Goal: Download file/media

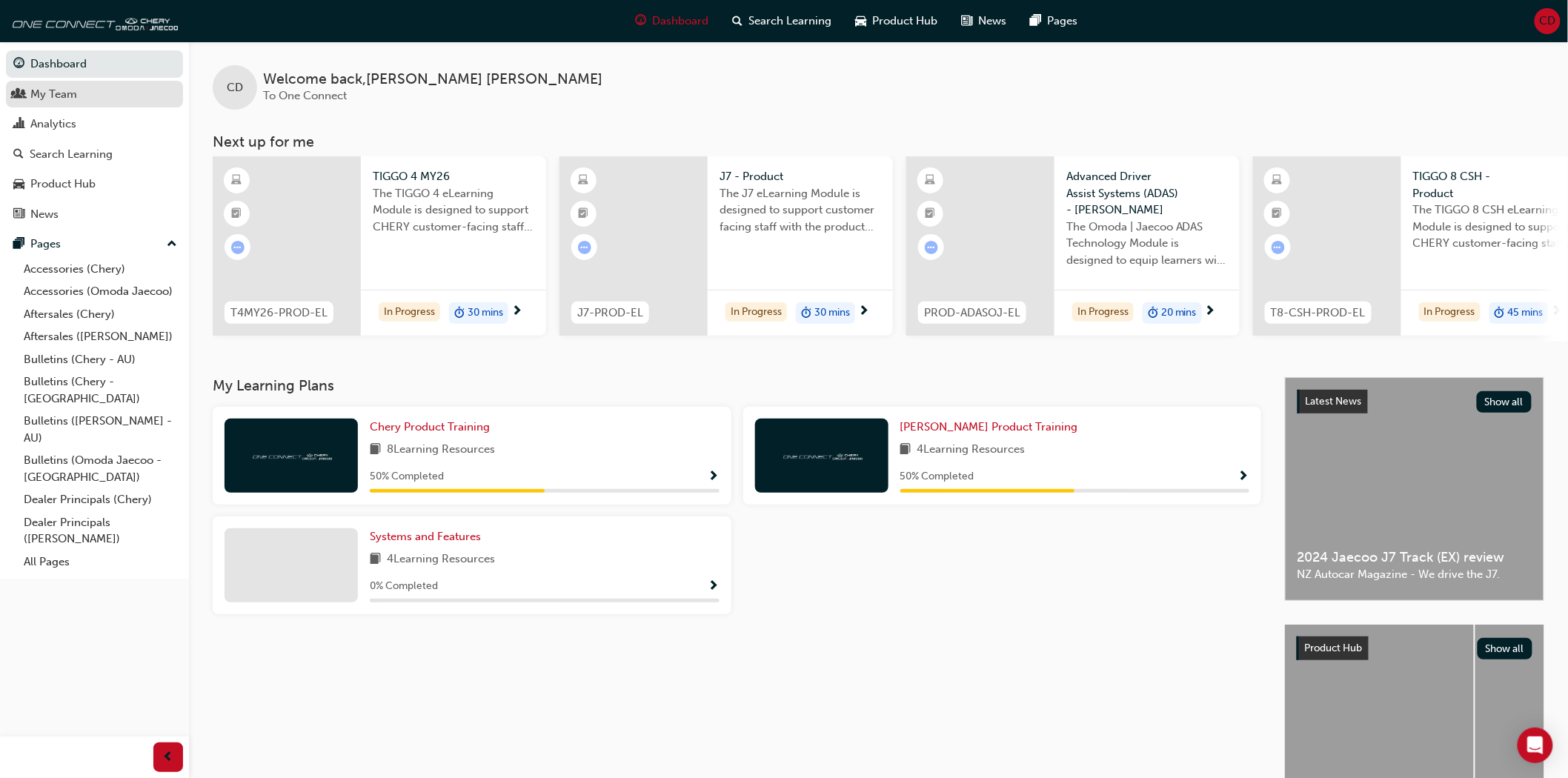
click at [32, 108] on link "My Team" at bounding box center [94, 94] width 177 height 27
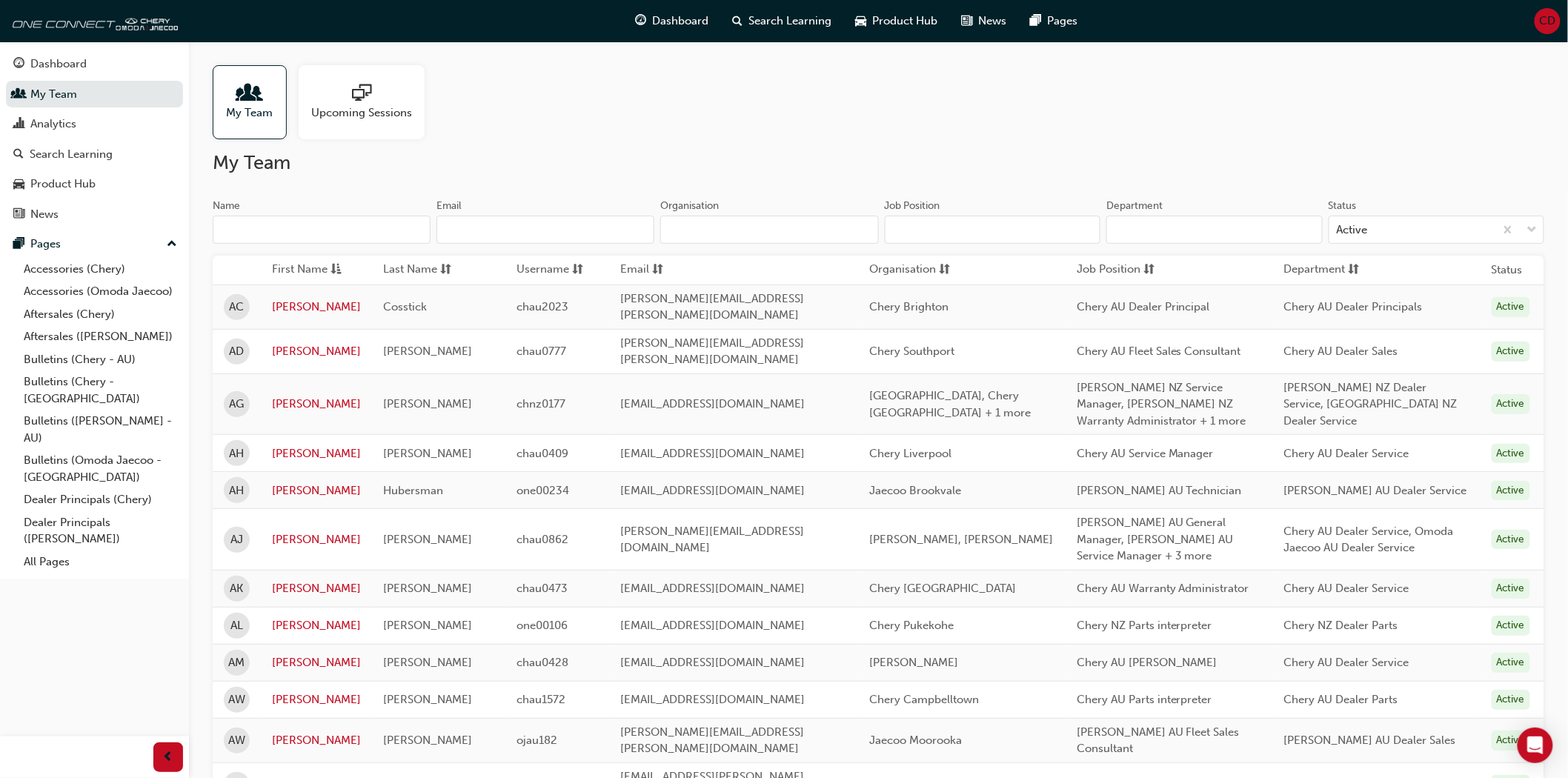
click at [307, 216] on input "Name" at bounding box center [321, 229] width 218 height 28
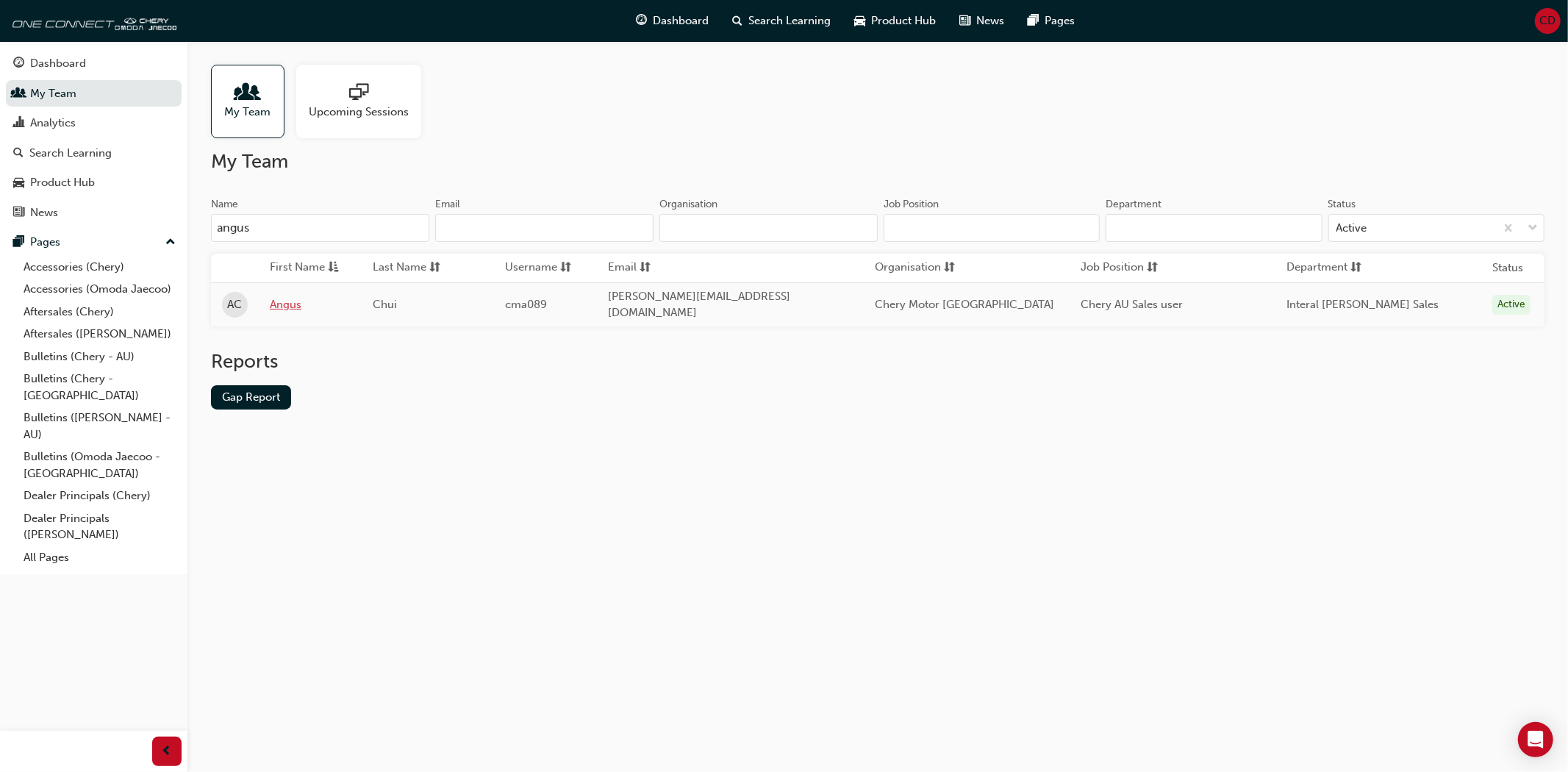
type input "angus"
click at [283, 304] on link "Angus" at bounding box center [310, 304] width 81 height 16
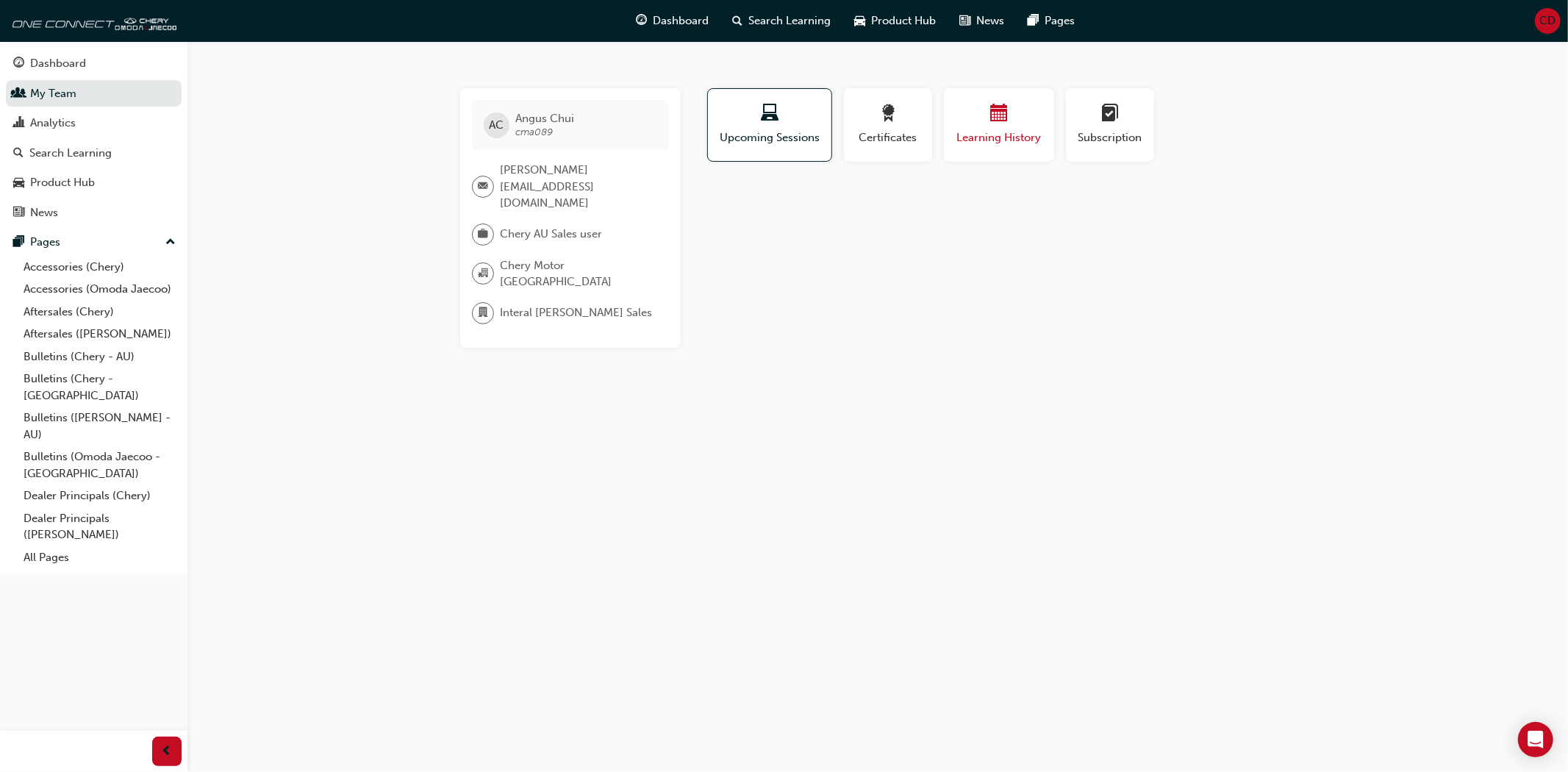
click at [978, 146] on button "Learning History" at bounding box center [998, 125] width 110 height 74
click at [1116, 108] on span "learningplan-icon" at bounding box center [1110, 114] width 17 height 20
click at [1012, 115] on div "button" at bounding box center [999, 115] width 89 height 23
click at [906, 114] on div "button" at bounding box center [888, 115] width 66 height 23
click at [789, 115] on div "button" at bounding box center [769, 115] width 103 height 23
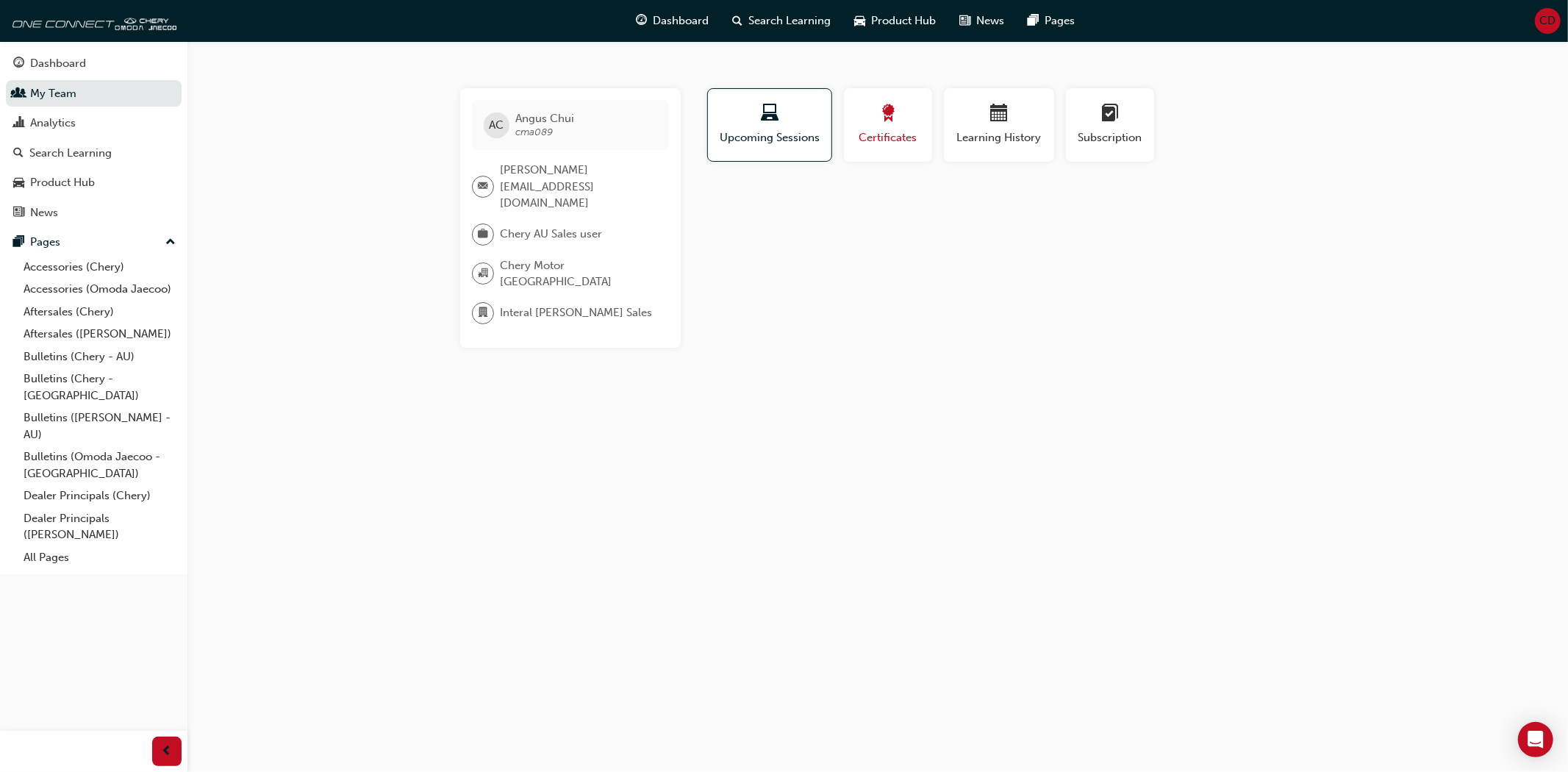
click at [907, 135] on span "Certificates" at bounding box center [888, 137] width 66 height 16
click at [891, 214] on div "No certifications recorded yet" at bounding box center [999, 204] width 591 height 39
click at [505, 127] on div "AC" at bounding box center [497, 126] width 26 height 26
click at [520, 122] on span "[PERSON_NAME]" at bounding box center [545, 118] width 59 height 13
click at [794, 131] on span "Upcoming Sessions" at bounding box center [769, 137] width 103 height 16
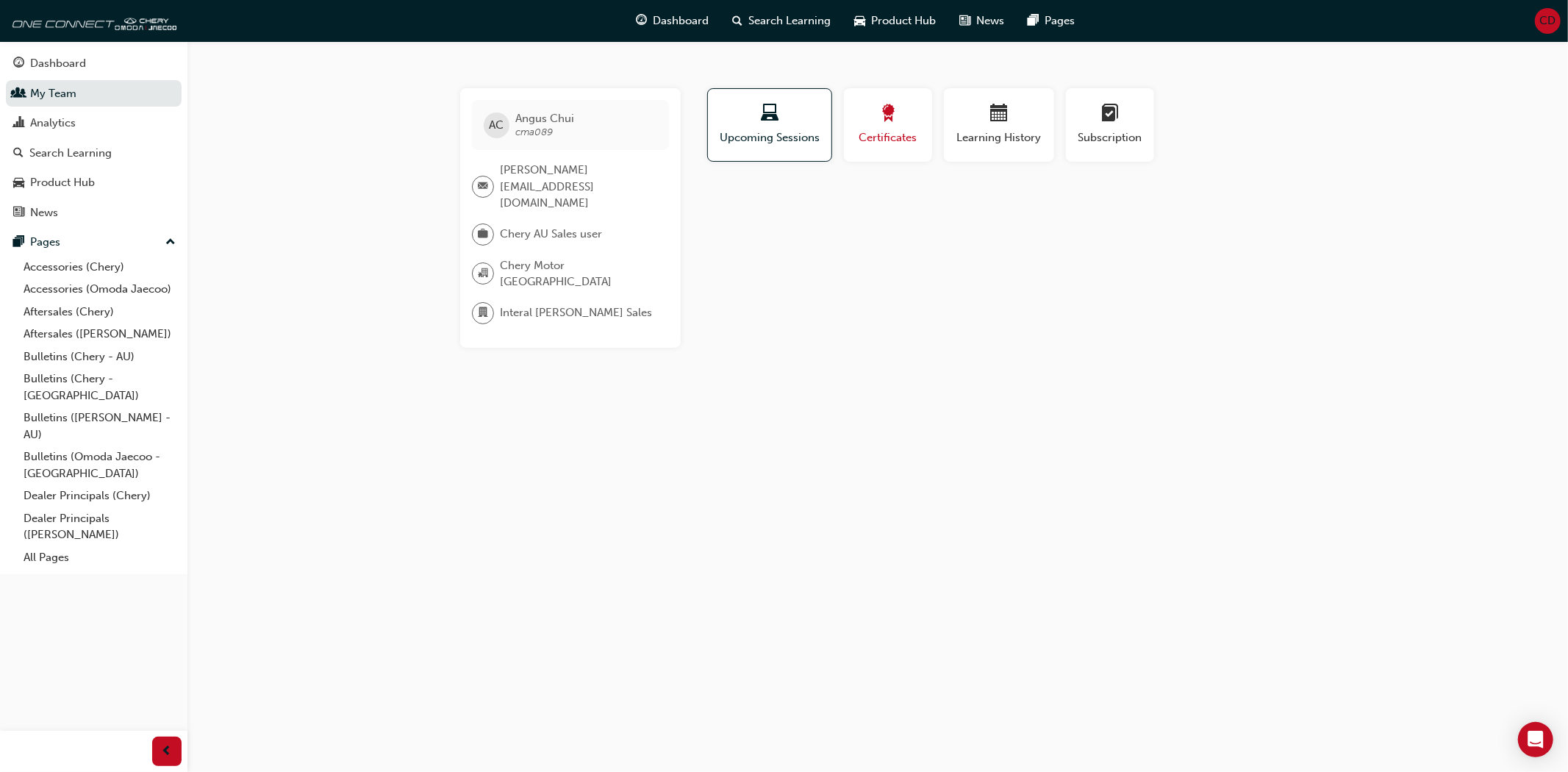
click at [885, 126] on div "button" at bounding box center [888, 115] width 66 height 23
click at [1116, 204] on div "No certifications recorded yet" at bounding box center [999, 204] width 591 height 39
click at [1020, 123] on div "button" at bounding box center [999, 115] width 89 height 23
click at [1126, 127] on div "Subscription" at bounding box center [1110, 125] width 66 height 42
click at [903, 108] on div "button" at bounding box center [888, 115] width 66 height 23
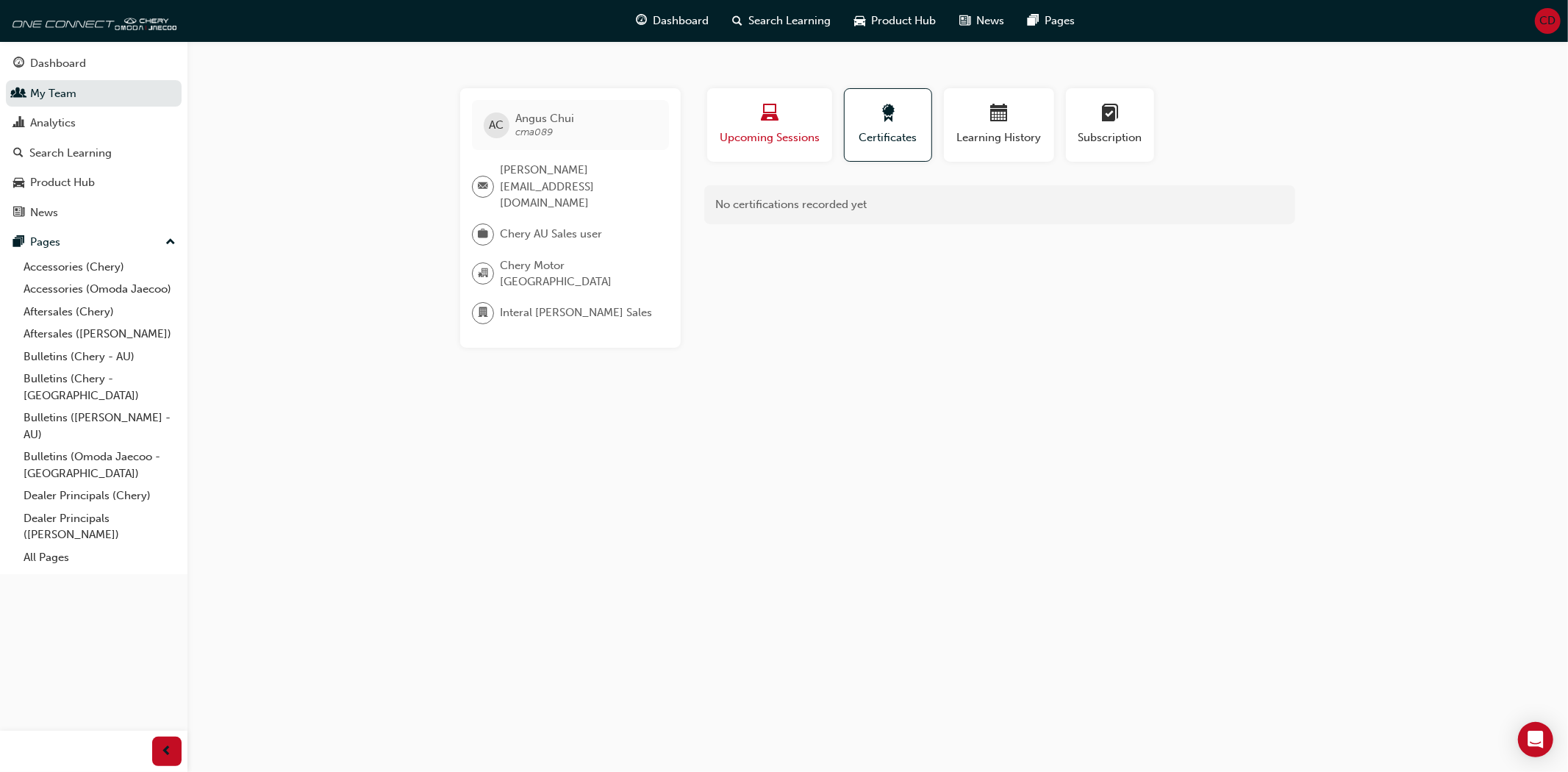
click at [804, 116] on div "button" at bounding box center [769, 115] width 103 height 23
click at [54, 69] on div "Dashboard" at bounding box center [58, 63] width 56 height 16
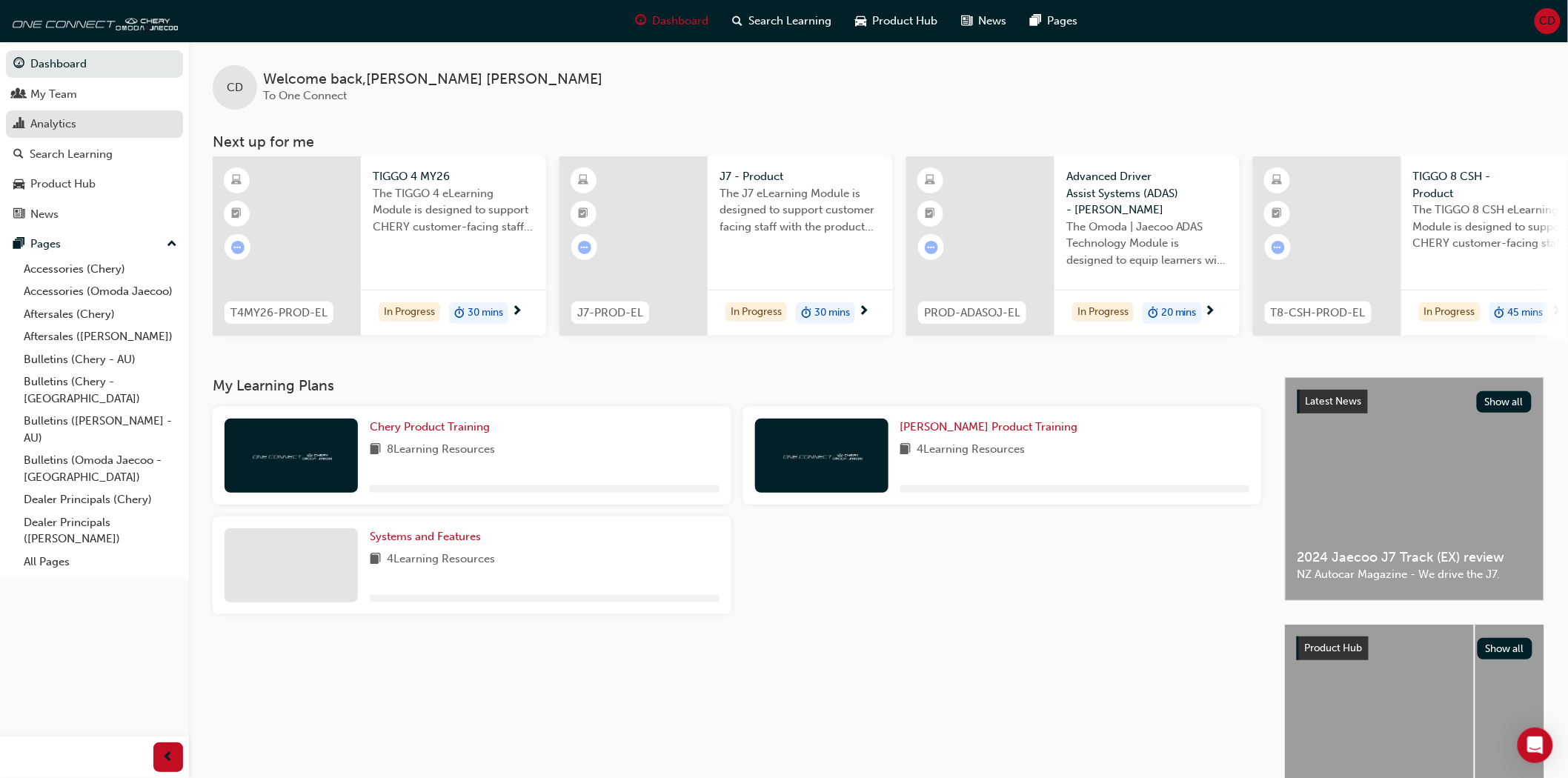
click at [54, 116] on div "Analytics" at bounding box center [94, 123] width 162 height 18
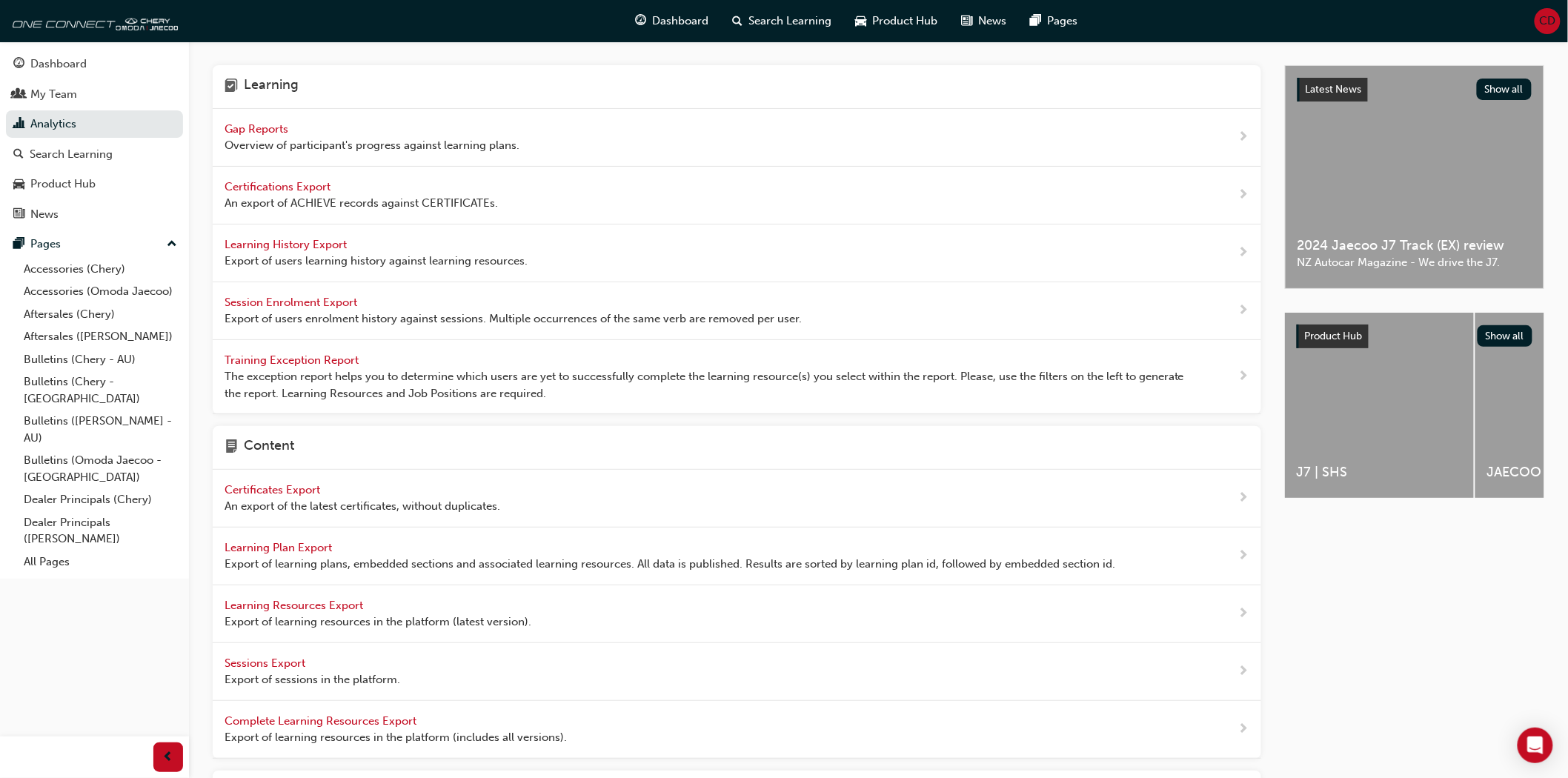
click at [319, 121] on div "Gap Reports Overview of participant's progress against learning plans." at bounding box center [372, 137] width 295 height 33
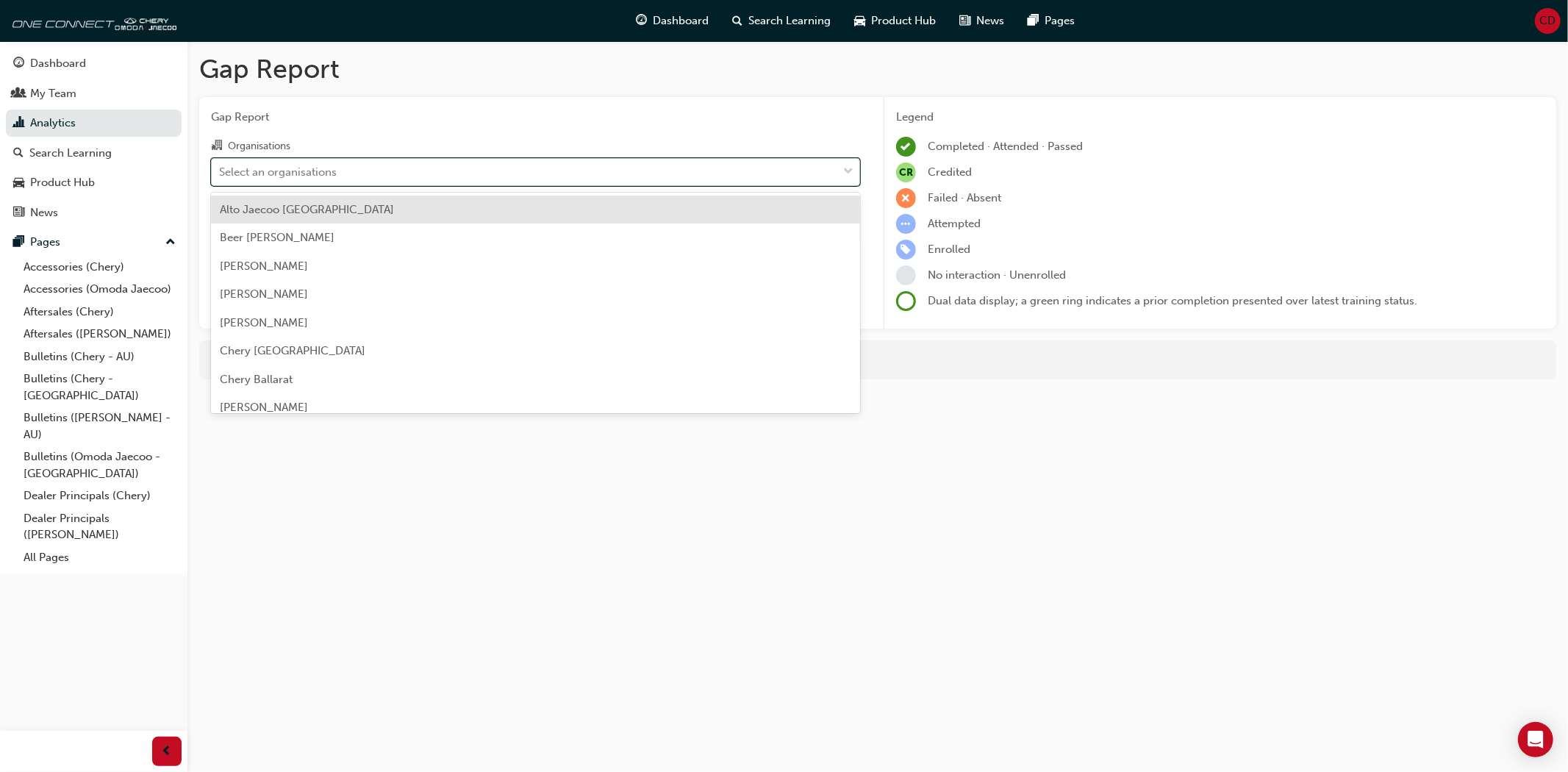
click at [357, 170] on div "Select an organisations" at bounding box center [524, 172] width 626 height 26
click at [221, 170] on input "Organisations option Alto Jaecoo [GEOGRAPHIC_DATA] focused, 1 of 154. 154 resul…" at bounding box center [220, 171] width 2 height 12
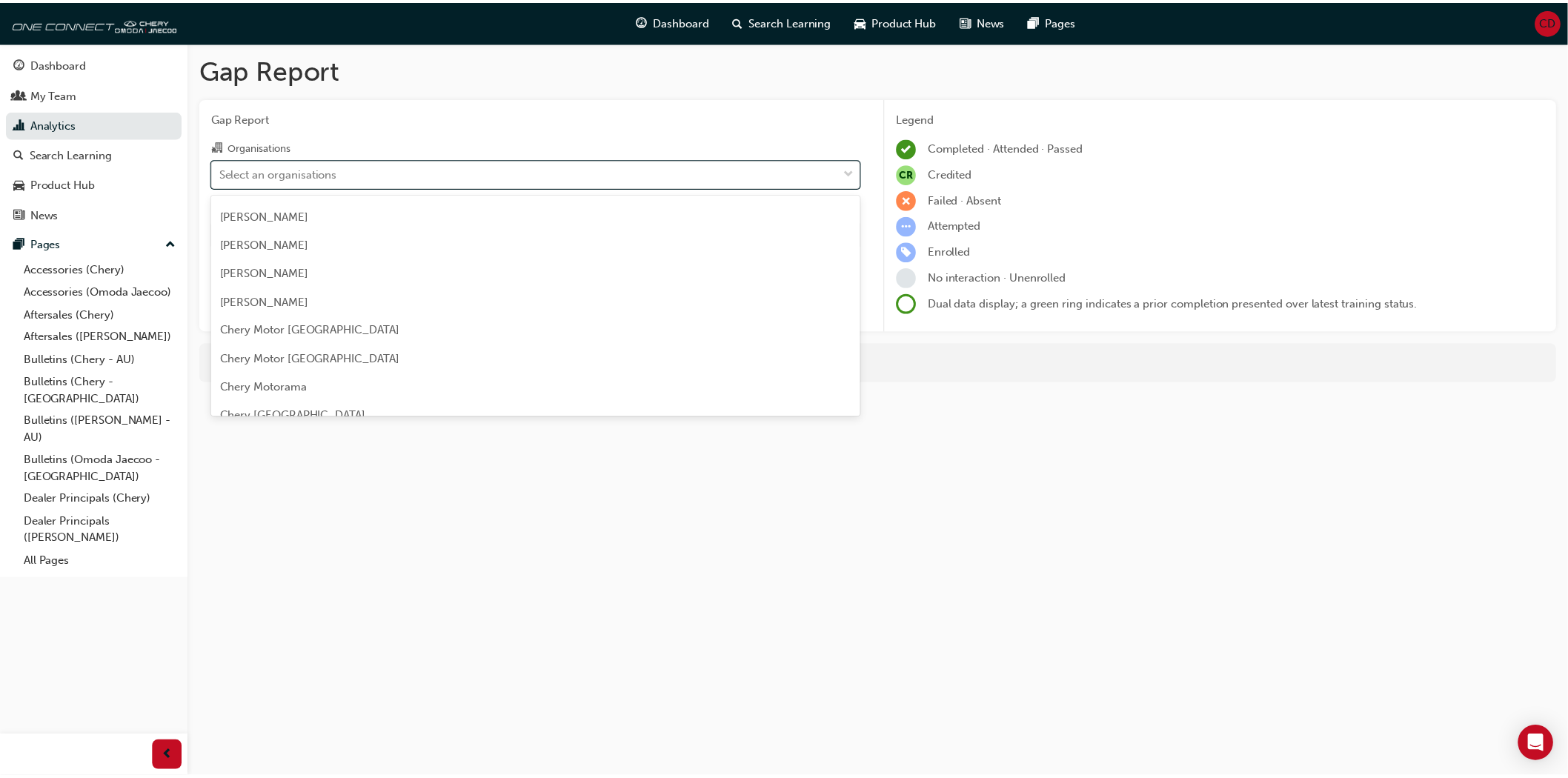
scroll to position [1647, 0]
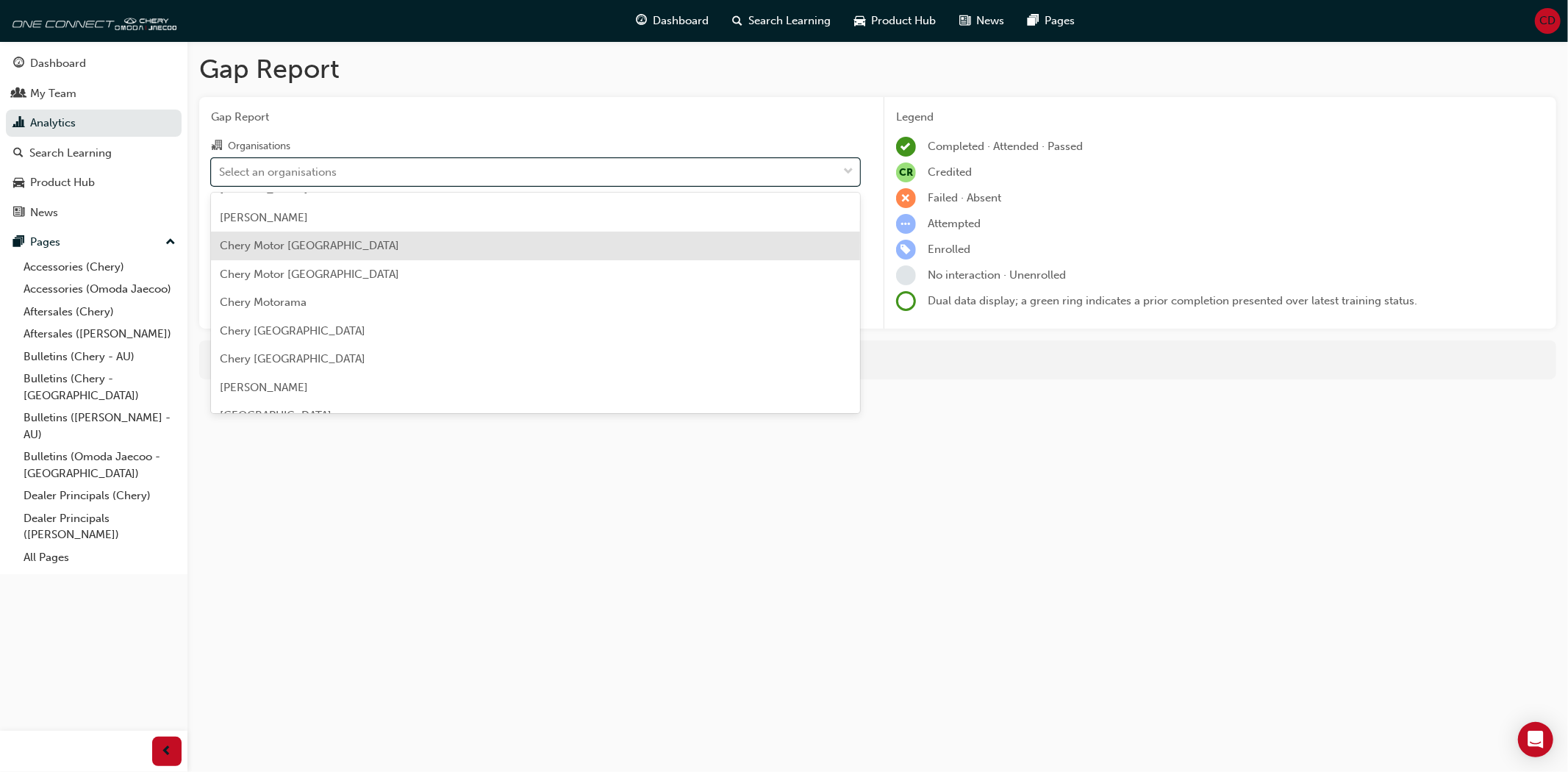
click at [313, 241] on span "Chery Motor [GEOGRAPHIC_DATA]" at bounding box center [309, 245] width 180 height 13
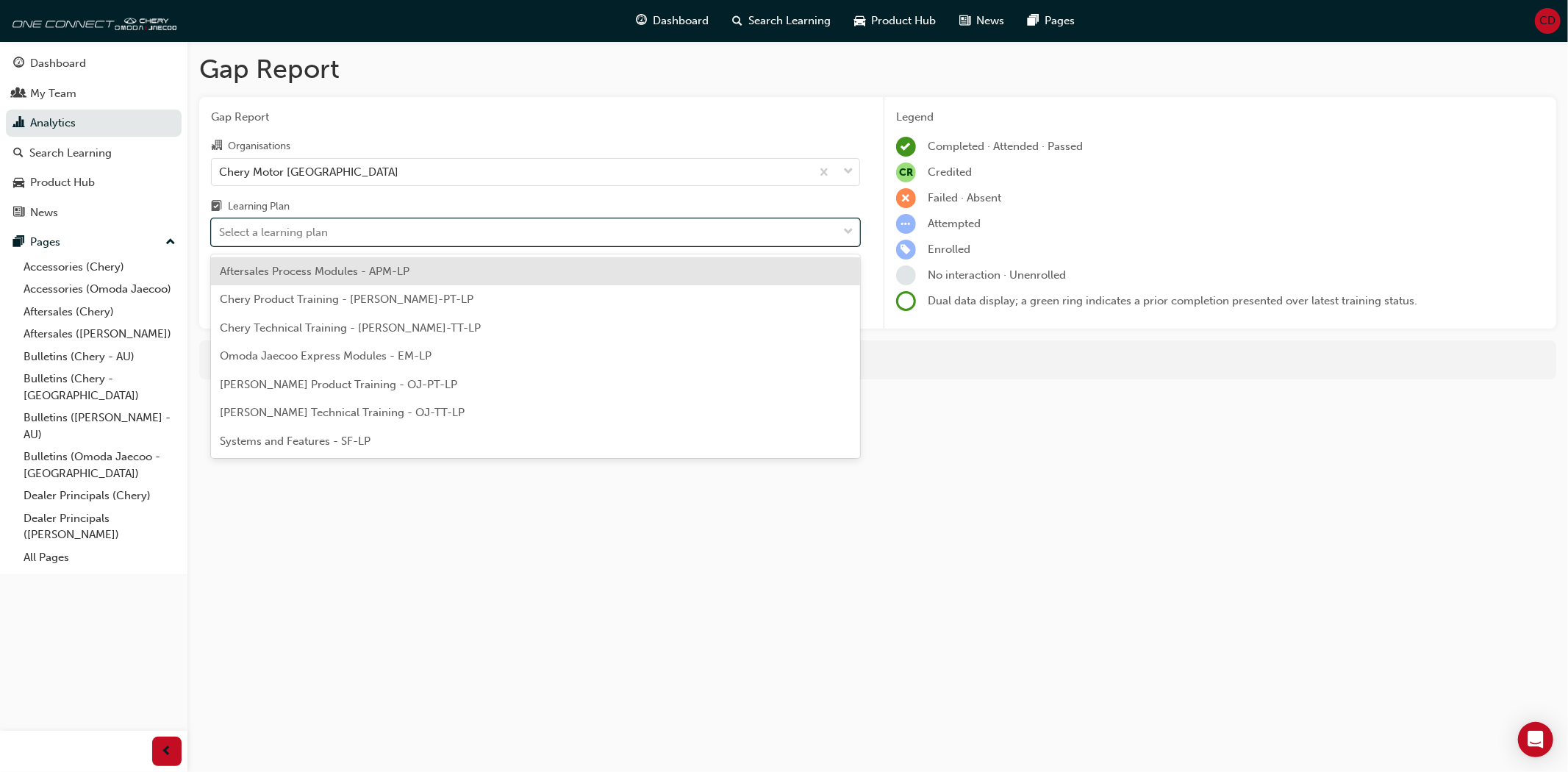
click at [486, 222] on div "Select a learning plan" at bounding box center [524, 233] width 626 height 26
click at [221, 226] on input "Learning Plan option Aftersales Process Modules - APM-LP focused, 1 of 7. 7 res…" at bounding box center [220, 232] width 2 height 12
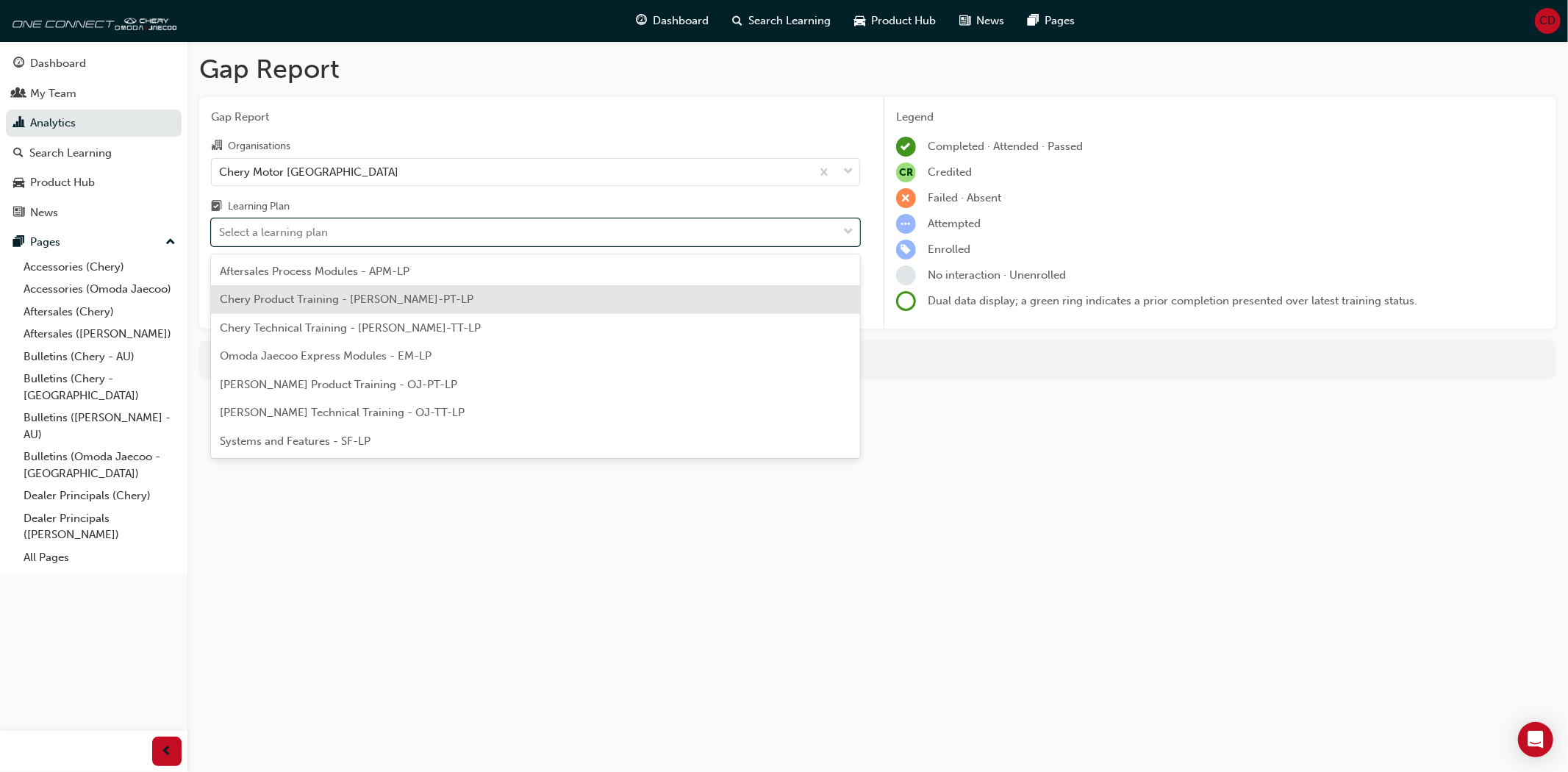
click at [324, 295] on span "Chery Product Training - [PERSON_NAME]-PT-LP" at bounding box center [346, 299] width 254 height 13
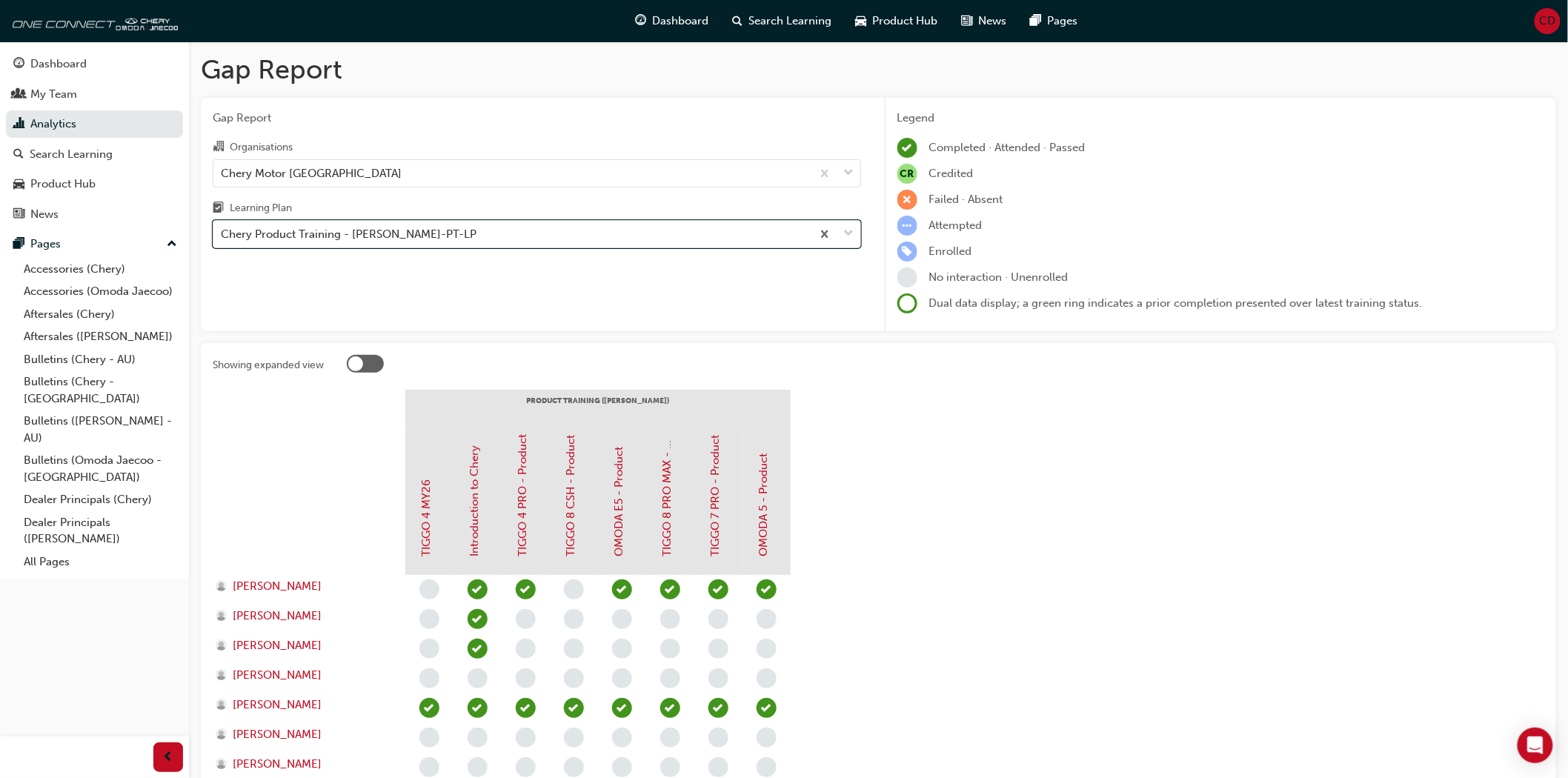
scroll to position [247, 0]
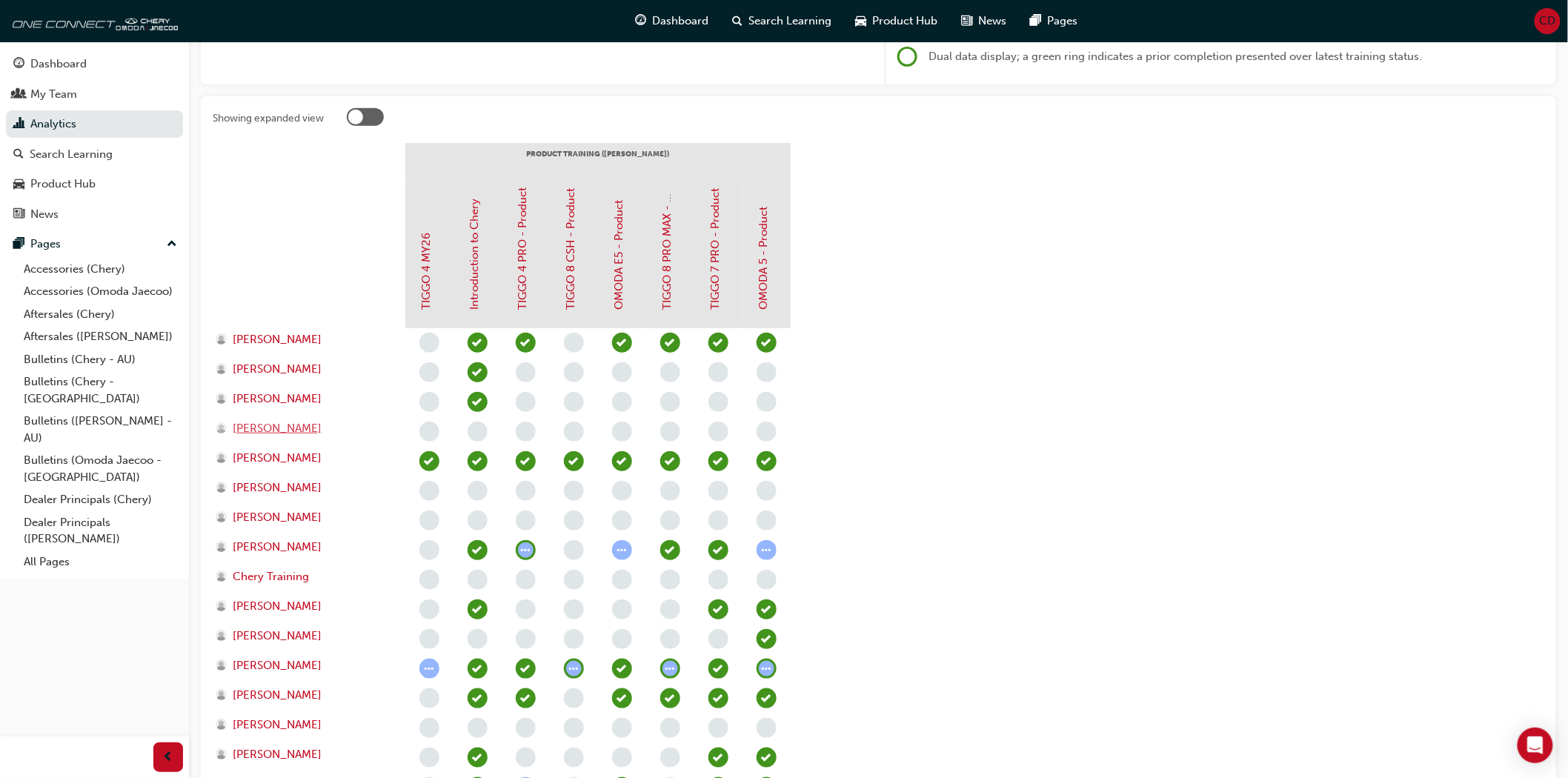
click at [270, 425] on span "[PERSON_NAME]" at bounding box center [277, 428] width 89 height 17
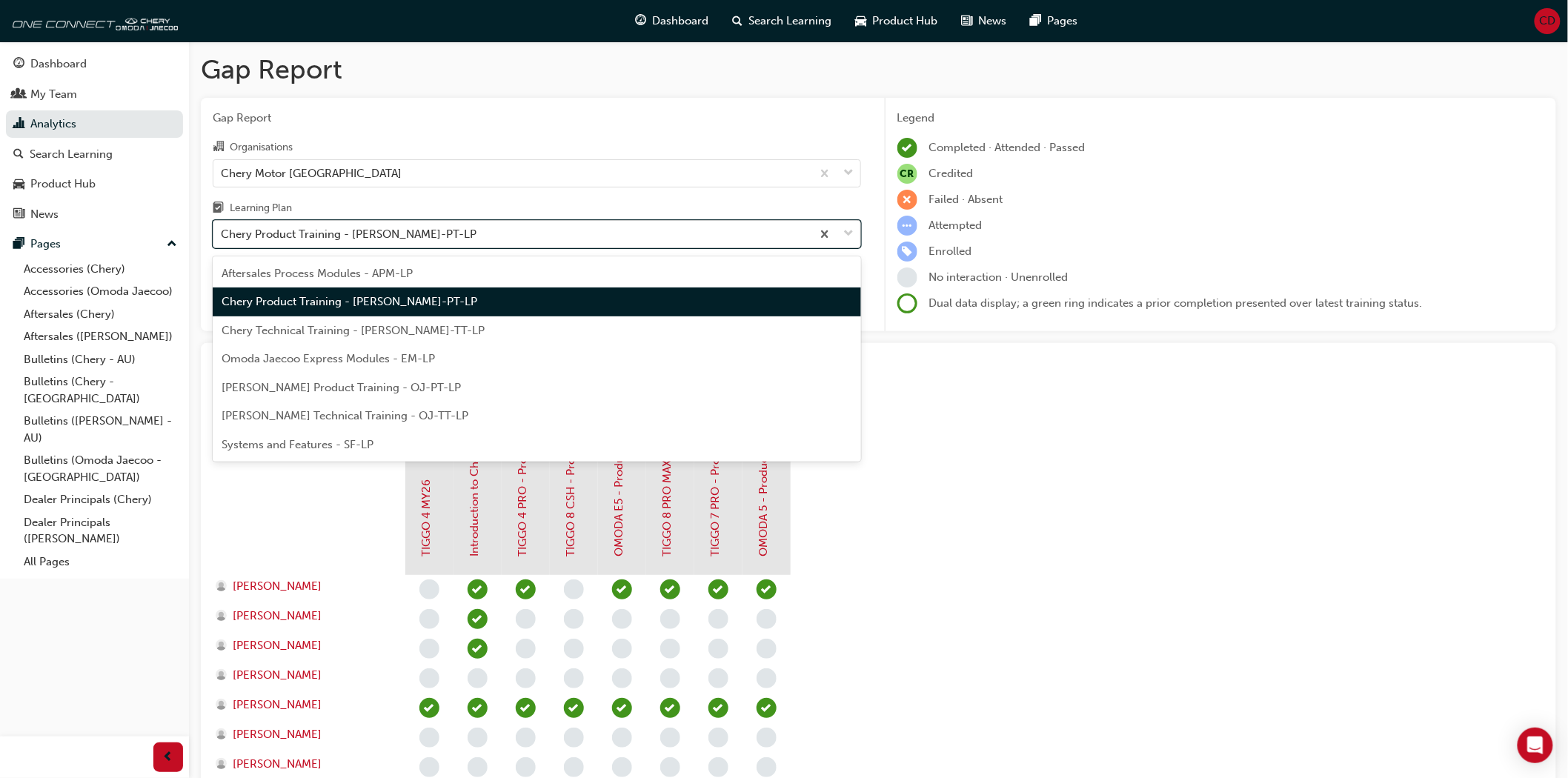
click at [424, 235] on div "Chery Product Training - [PERSON_NAME]-PT-LP" at bounding box center [512, 235] width 598 height 26
click at [222, 235] on input "Learning Plan option Chery Product Training - [PERSON_NAME]-PT-LP focused, 2 of…" at bounding box center [221, 234] width 2 height 12
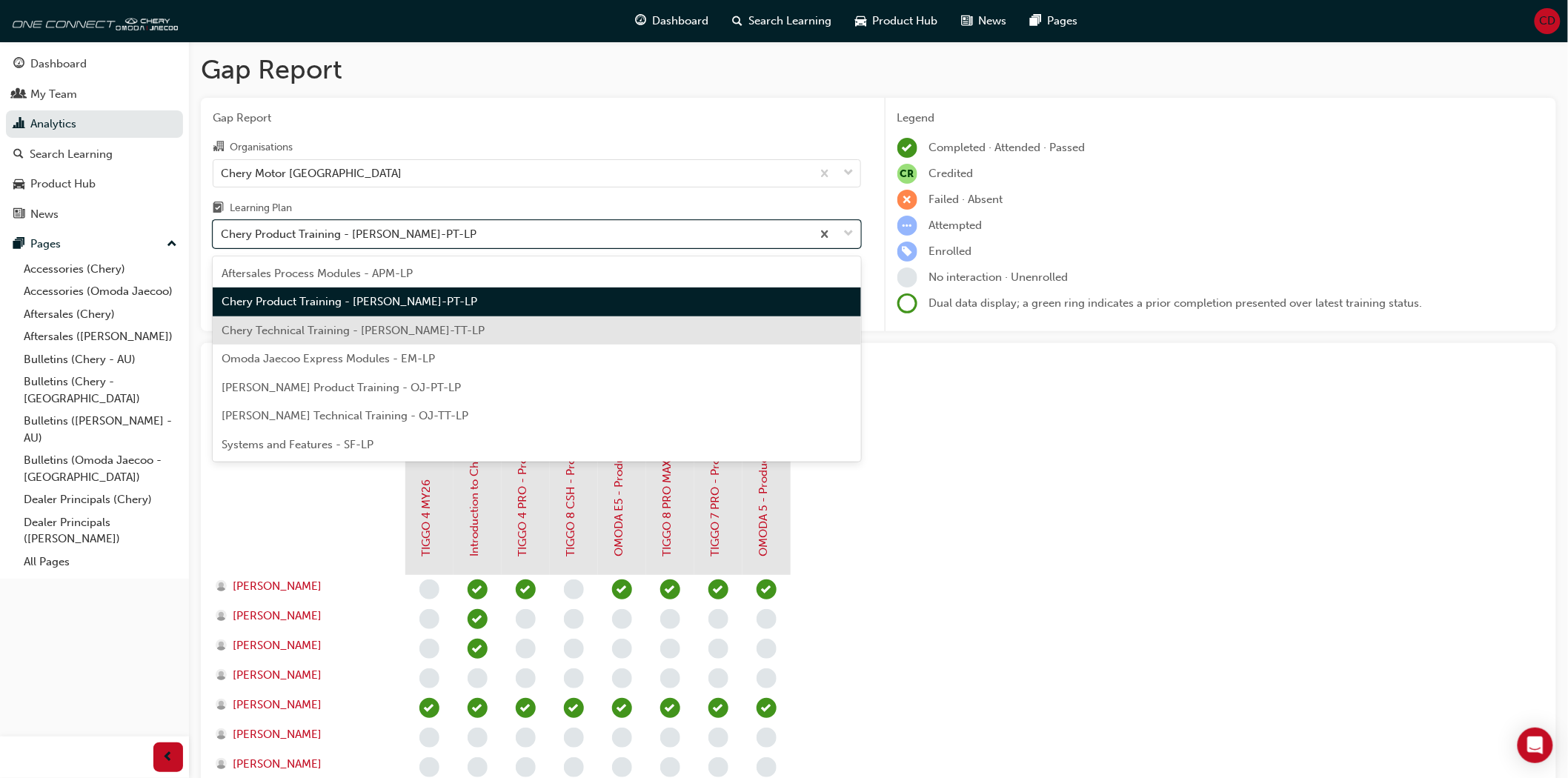
click at [391, 327] on span "Chery Technical Training - [PERSON_NAME]-TT-LP" at bounding box center [353, 330] width 263 height 13
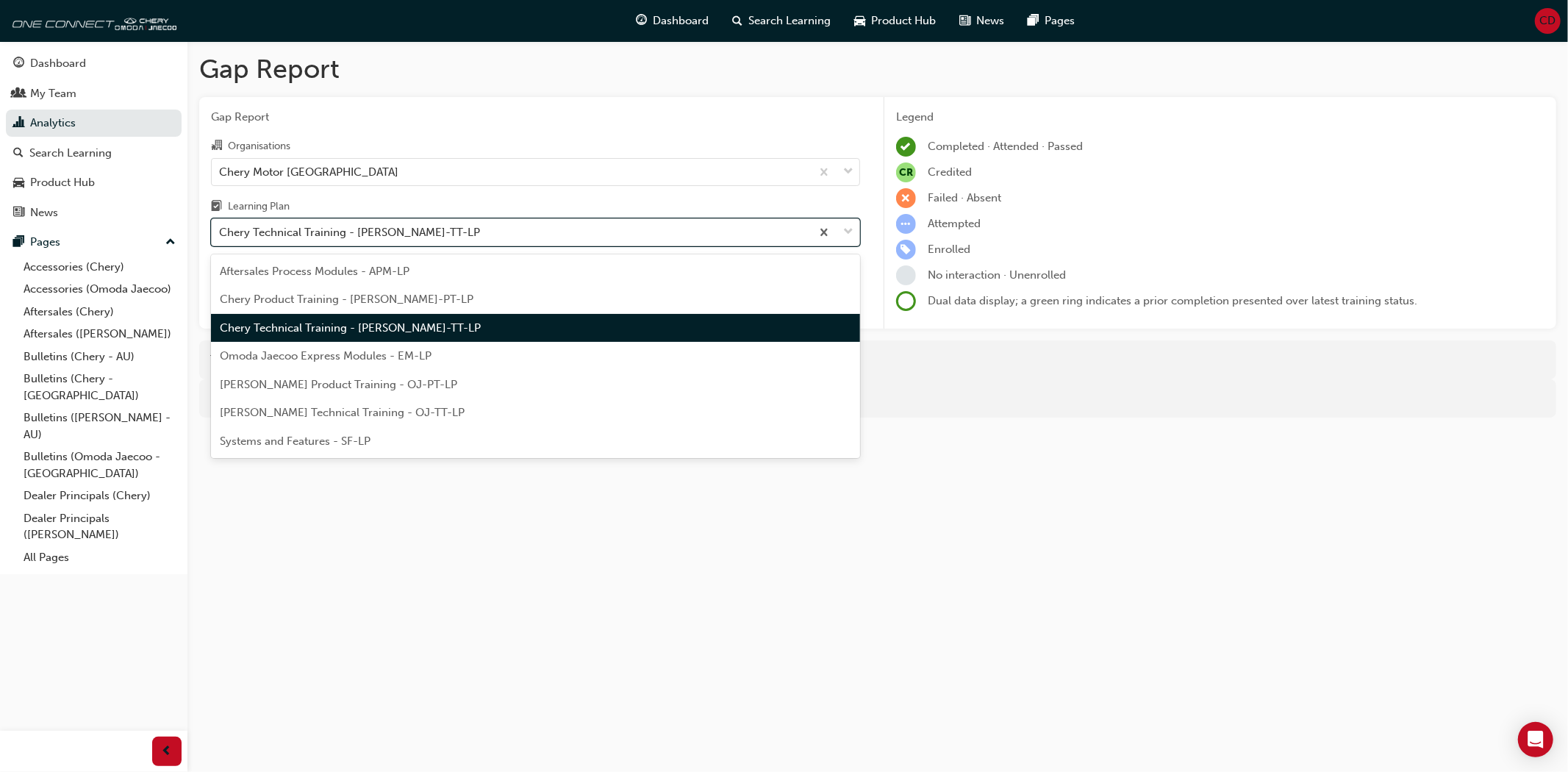
click at [395, 232] on div "Chery Technical Training - [PERSON_NAME]-TT-LP" at bounding box center [349, 232] width 261 height 16
click at [221, 232] on input "Learning Plan option Chery Technical Training - [PERSON_NAME]-TT-LP, selected. …" at bounding box center [220, 232] width 2 height 12
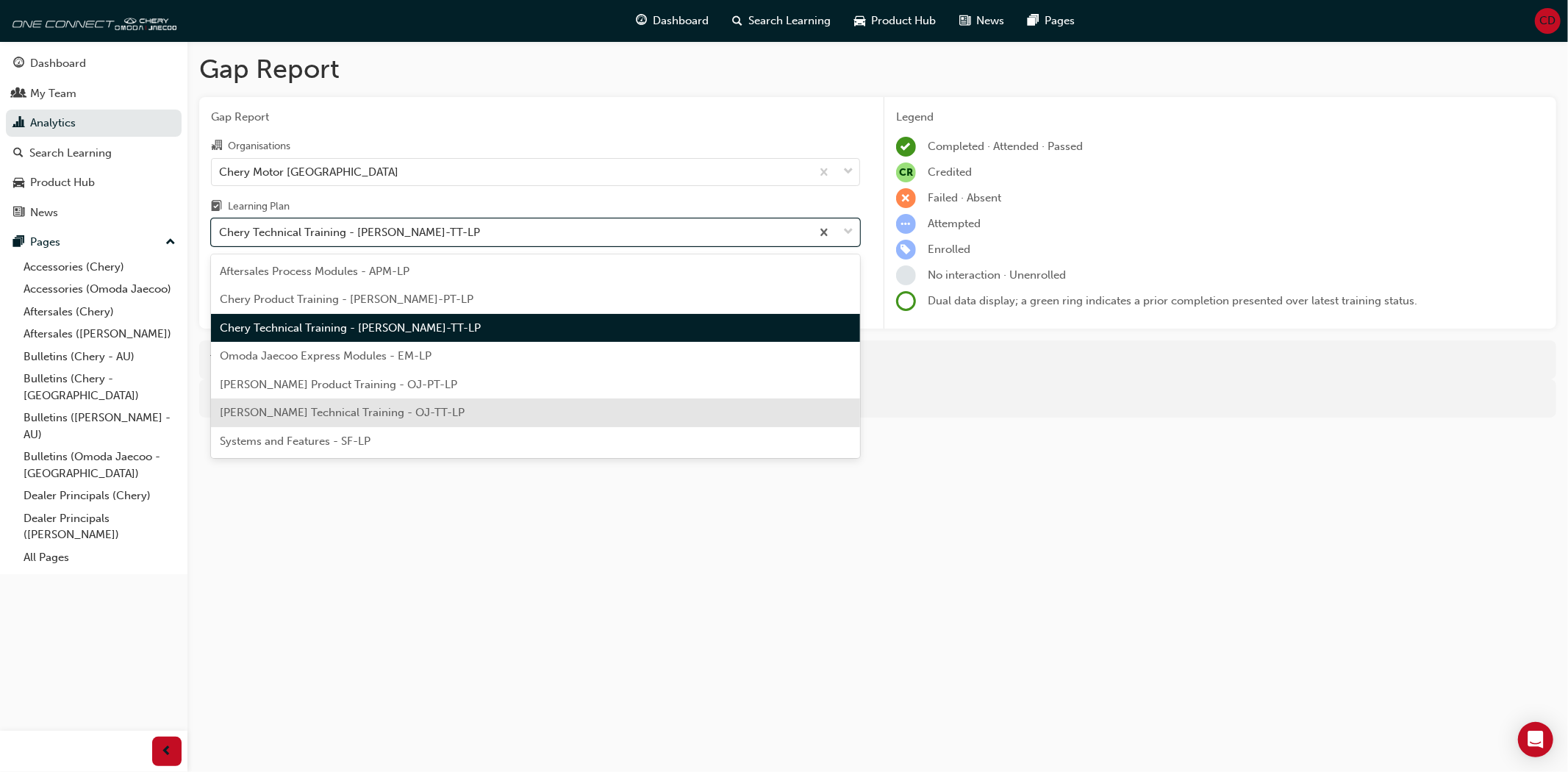
click at [333, 415] on span "[PERSON_NAME] Technical Training - OJ-TT-LP" at bounding box center [342, 412] width 245 height 13
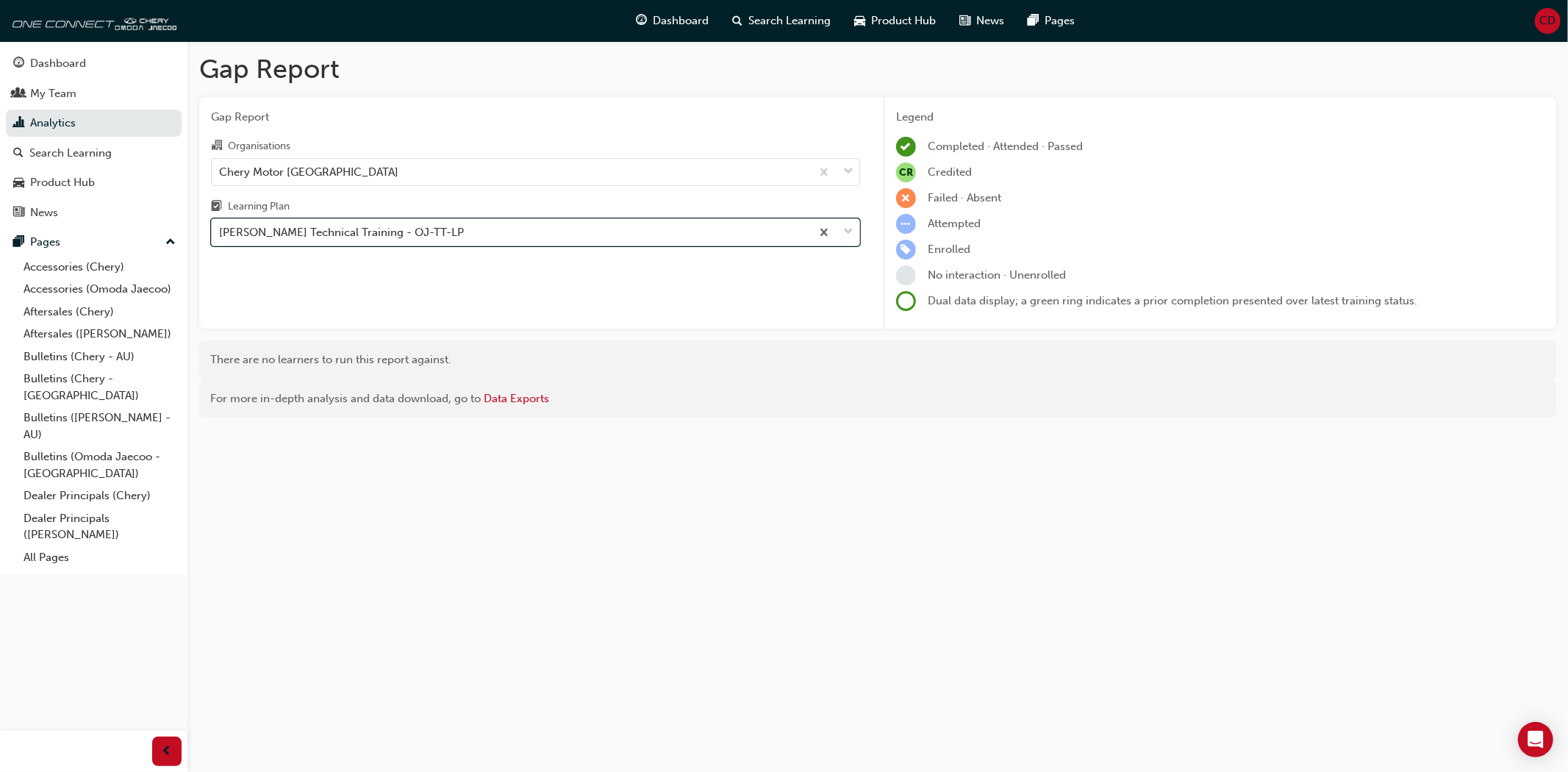
click at [343, 238] on div "[PERSON_NAME] Technical Training - OJ-TT-LP" at bounding box center [341, 232] width 245 height 16
click at [221, 238] on input "Learning Plan option Omoda Jaecoo Technical Training - OJ-TT-LP, selected. 0 re…" at bounding box center [220, 232] width 2 height 12
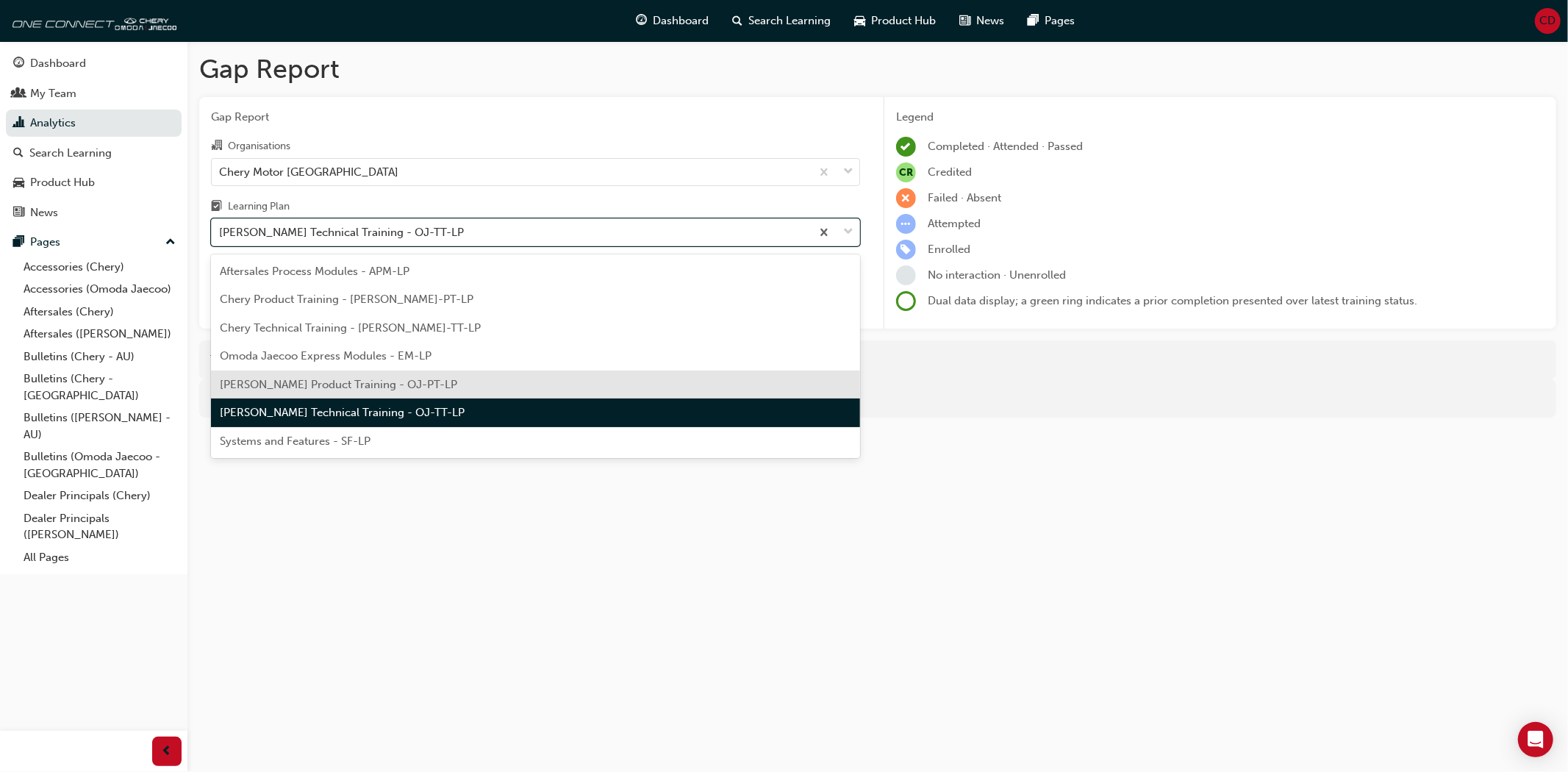
click at [328, 378] on span "[PERSON_NAME] Product Training - OJ-PT-LP" at bounding box center [339, 384] width 238 height 13
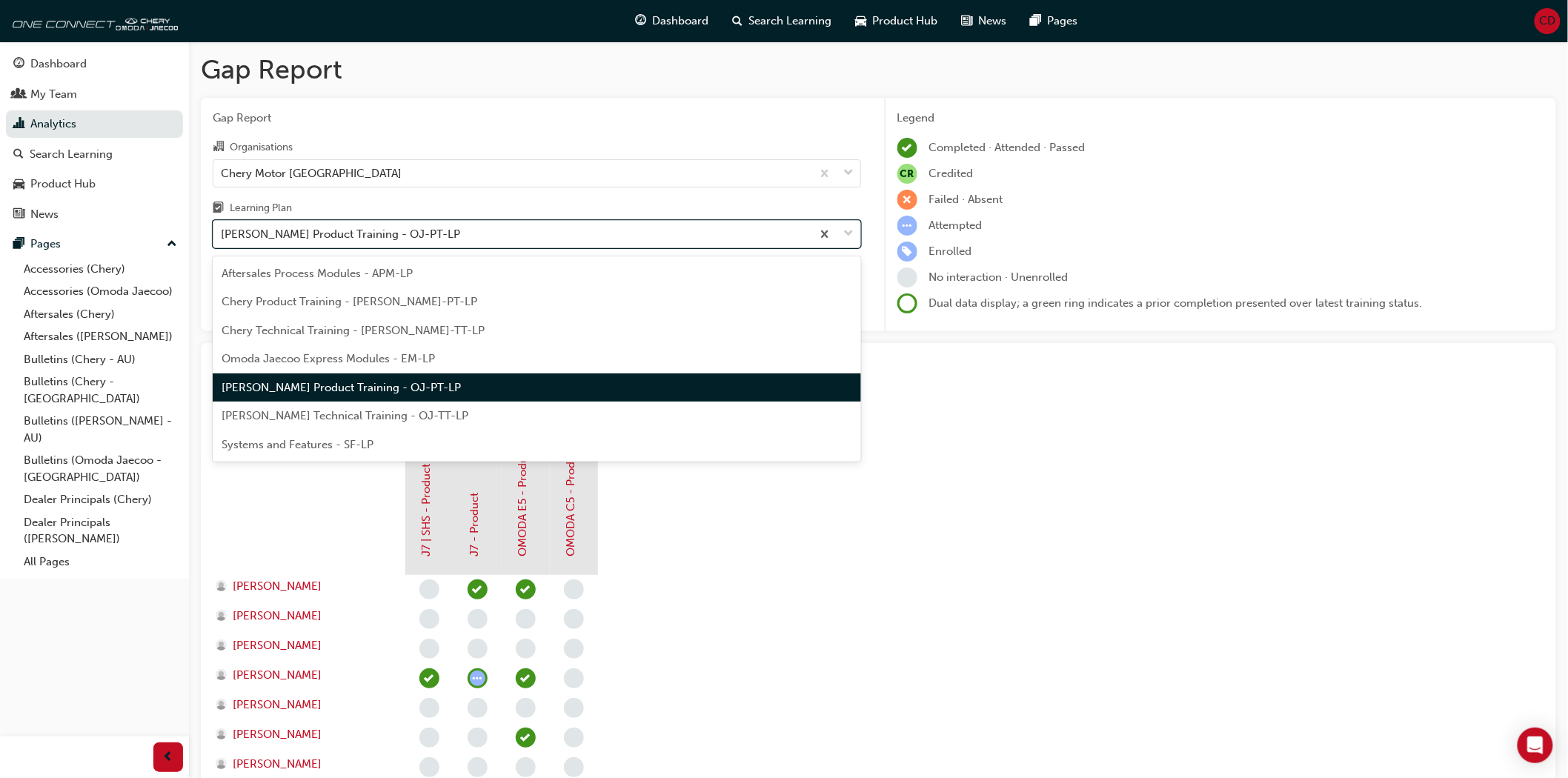
click at [352, 233] on div "[PERSON_NAME] Product Training - OJ-PT-LP" at bounding box center [340, 234] width 240 height 17
click at [222, 233] on input "Learning Plan option [PERSON_NAME] Product Training - OJ-PT-LP, selected. optio…" at bounding box center [221, 234] width 2 height 12
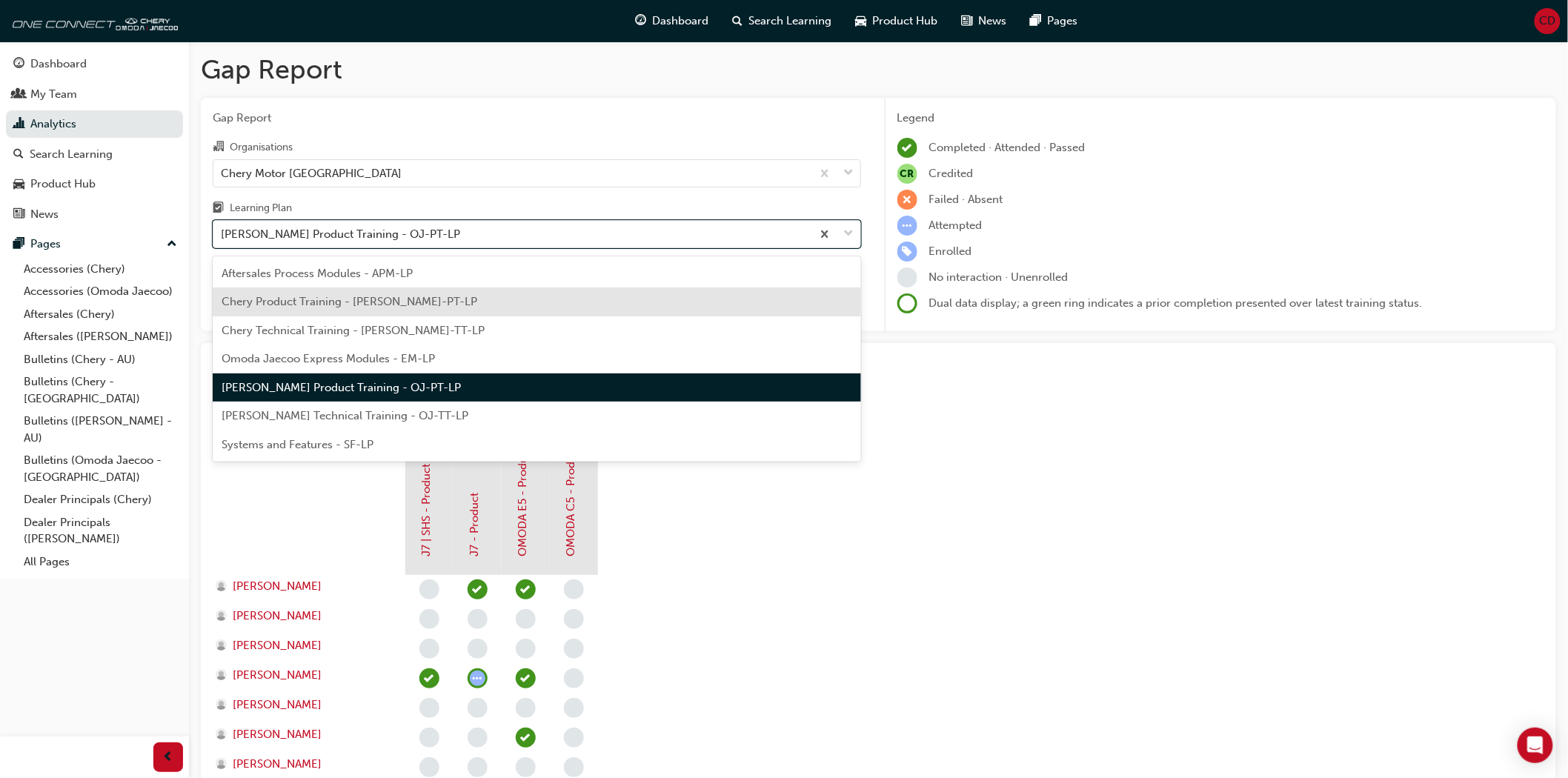
click at [350, 295] on span "Chery Product Training - [PERSON_NAME]-PT-LP" at bounding box center [349, 301] width 256 height 13
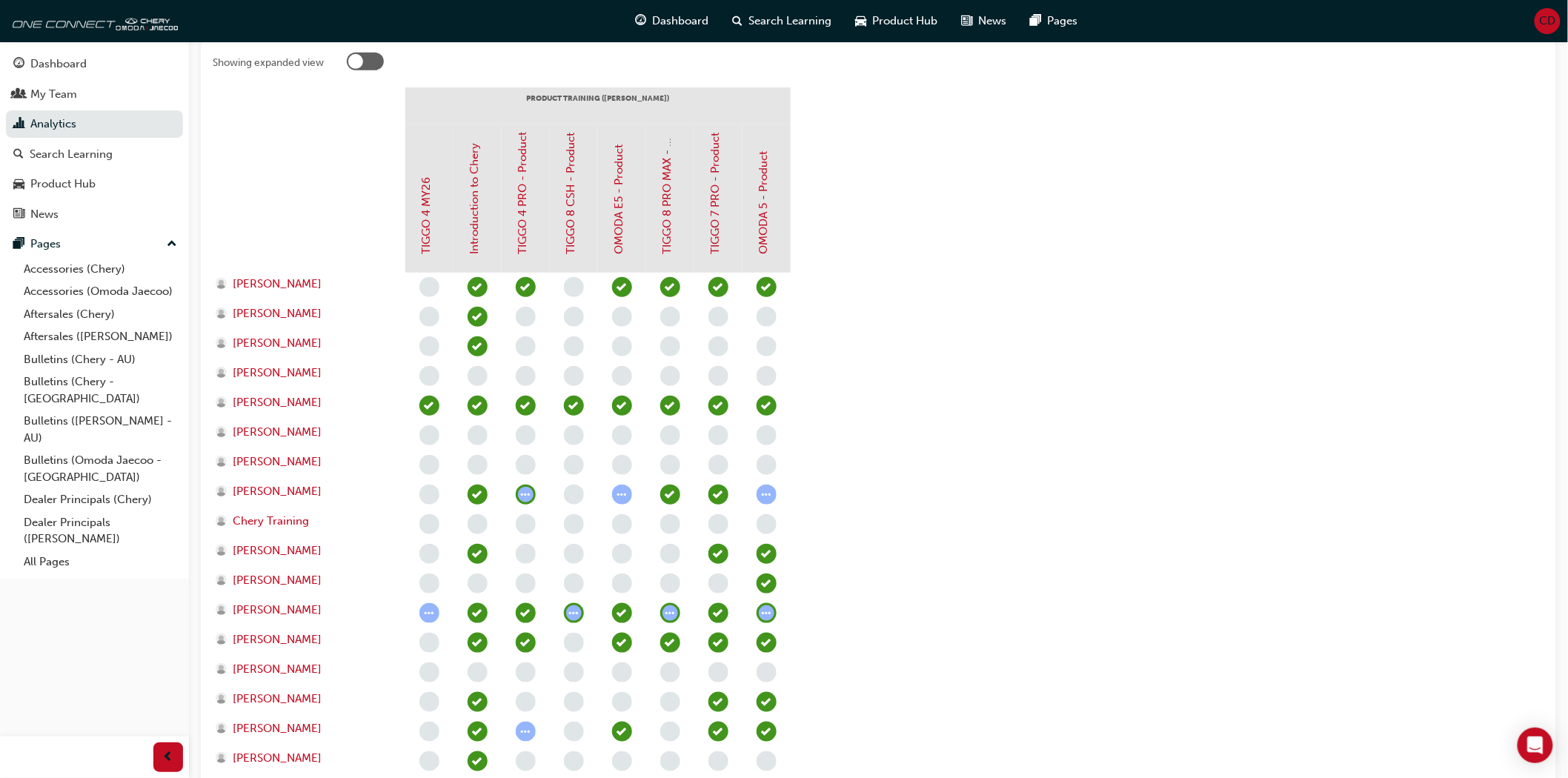
scroll to position [329, 0]
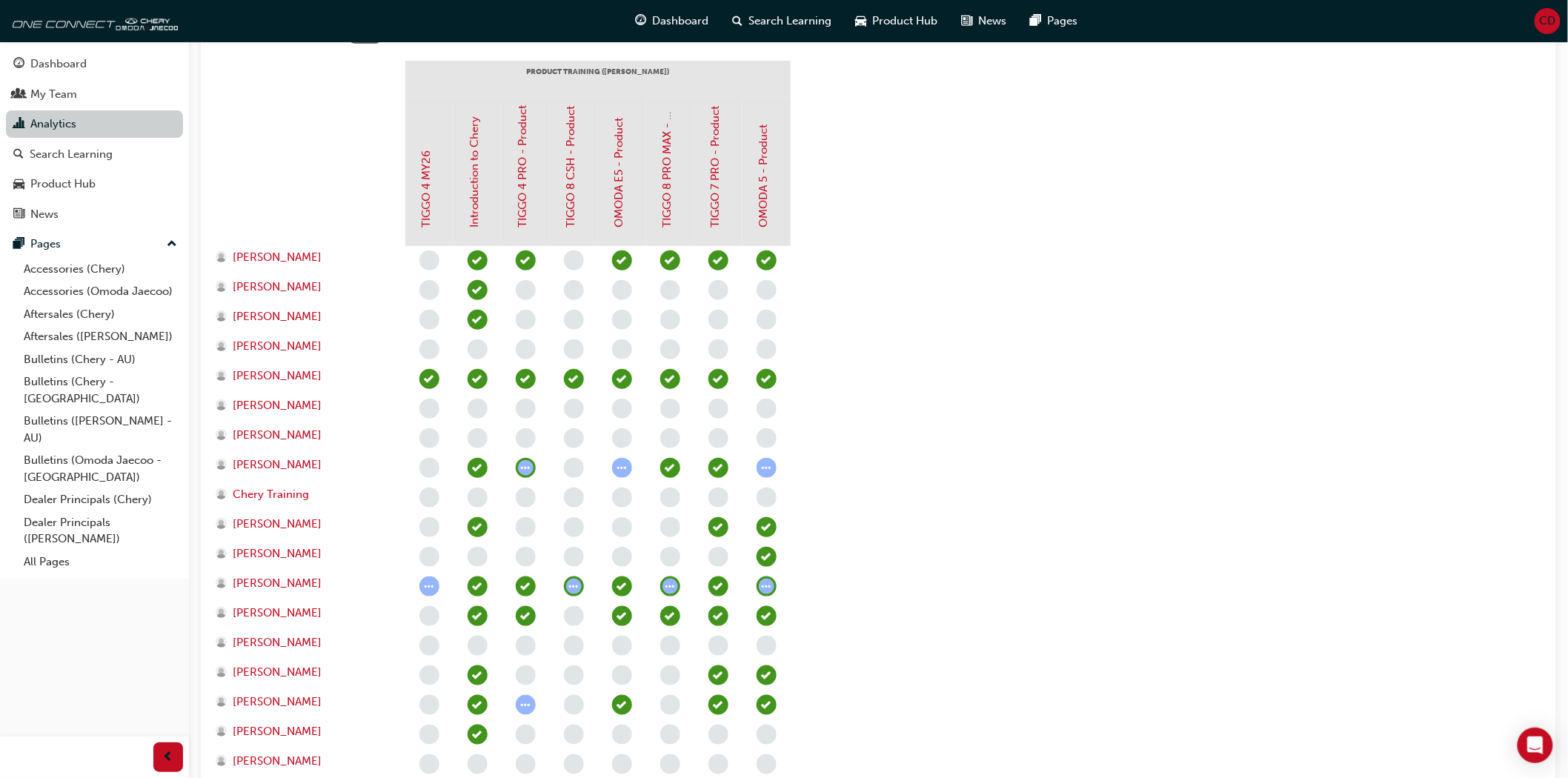
click at [90, 130] on link "Analytics" at bounding box center [94, 123] width 177 height 27
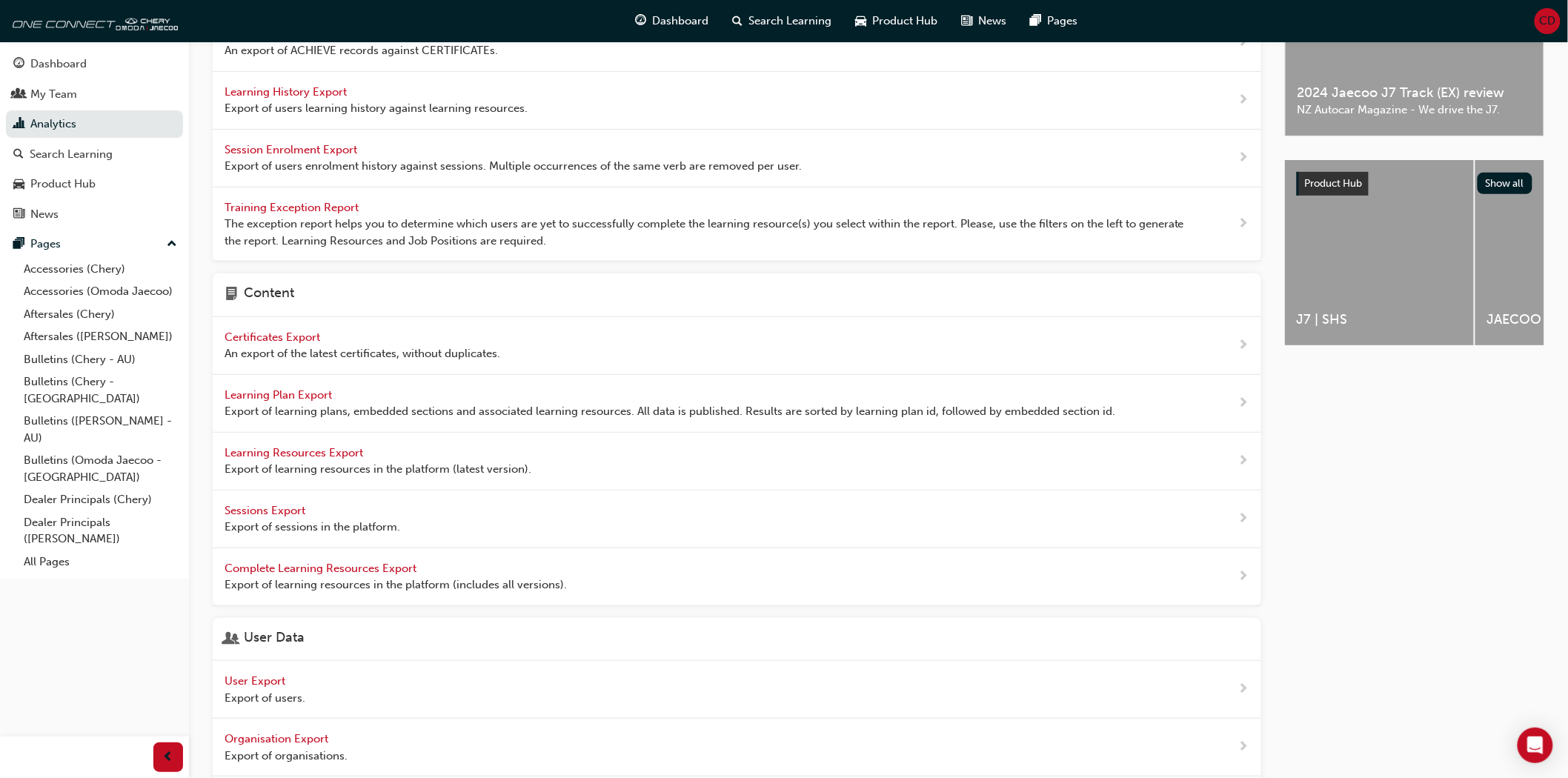
scroll to position [11, 0]
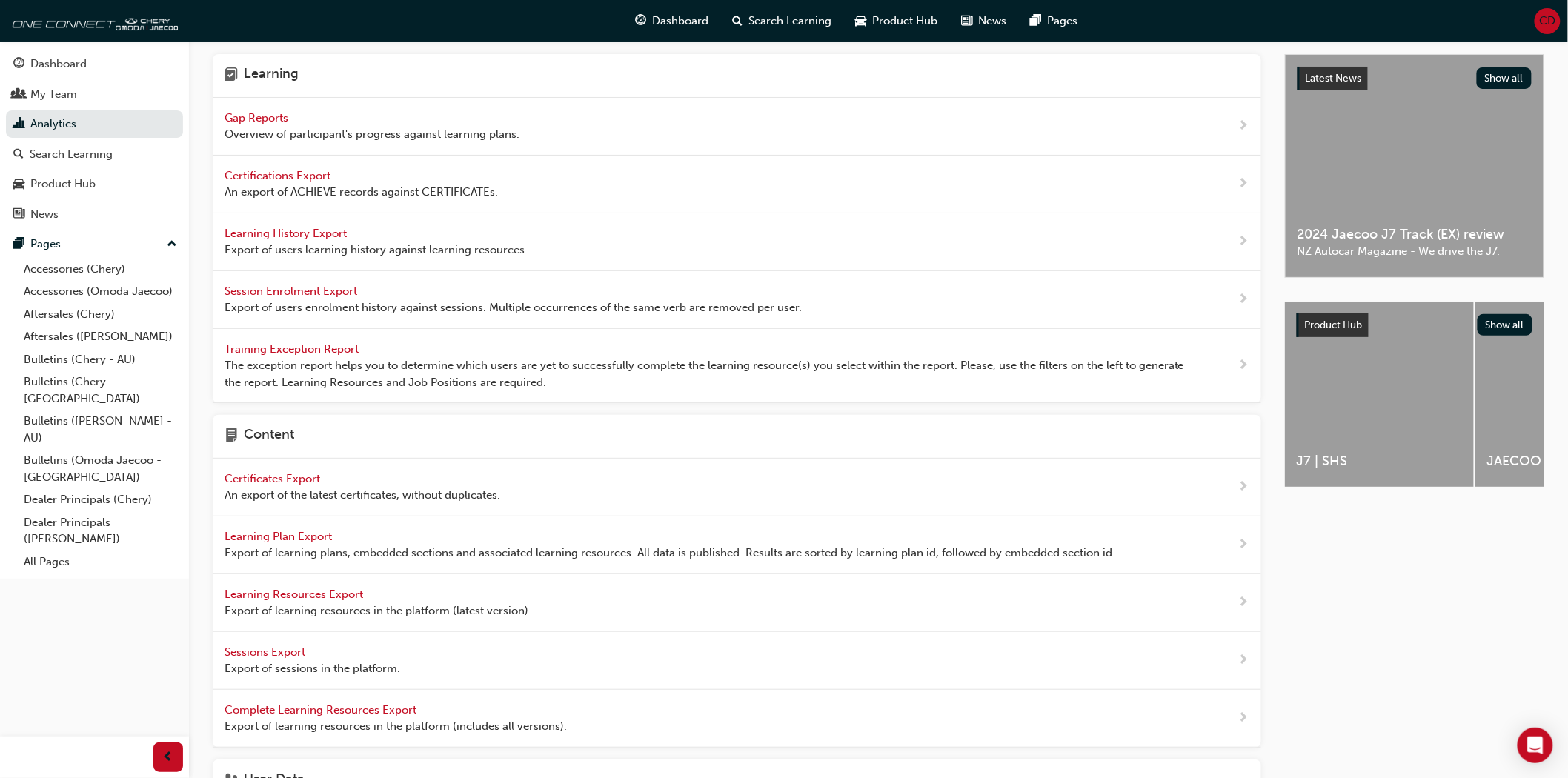
click at [310, 235] on span "Learning History Export" at bounding box center [287, 233] width 125 height 13
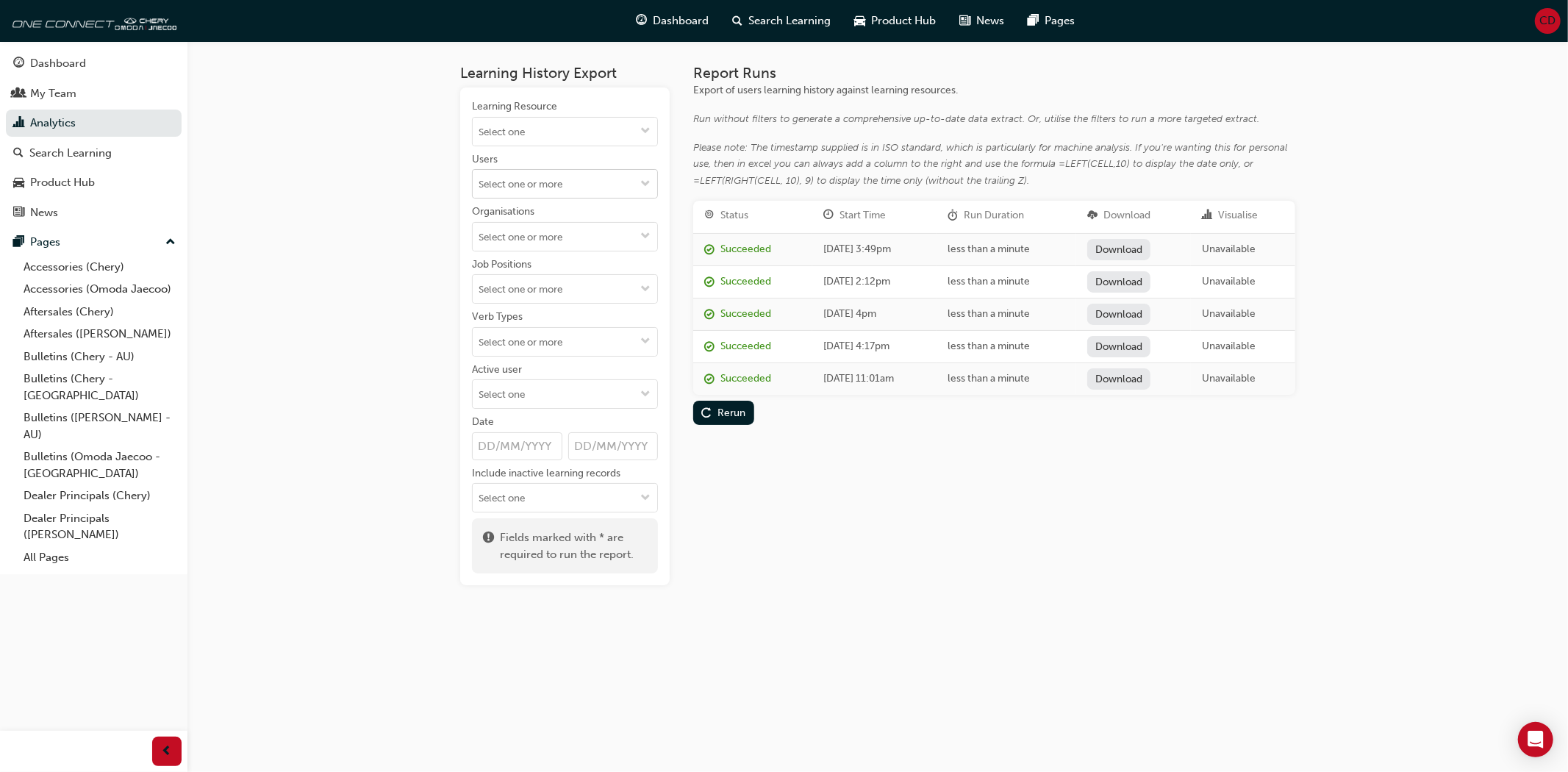
click at [543, 181] on input "Users" at bounding box center [565, 184] width 185 height 28
type input "chu"
click at [545, 237] on li "[PERSON_NAME]" at bounding box center [565, 241] width 186 height 28
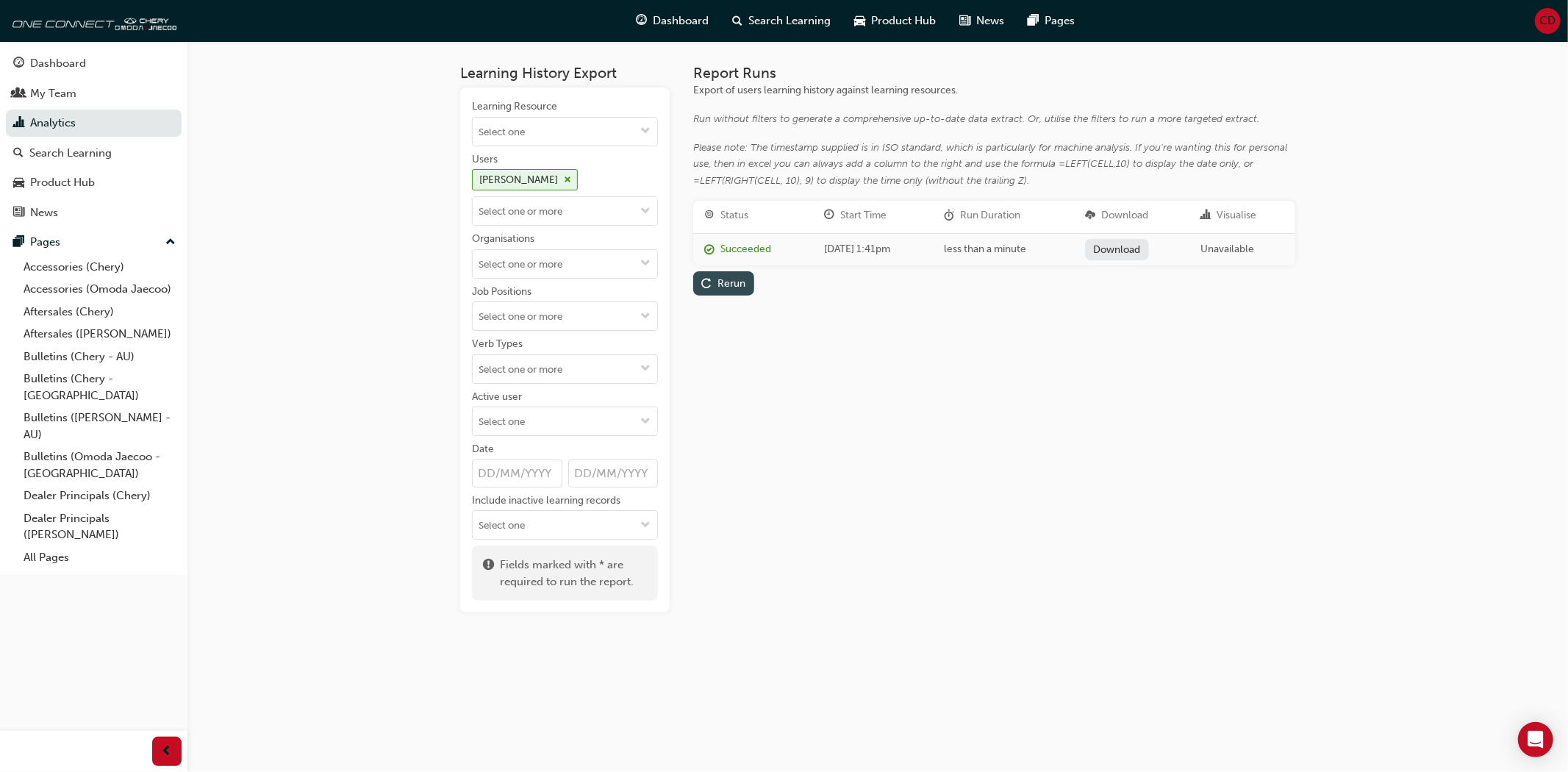
click at [732, 281] on div "Rerun" at bounding box center [732, 283] width 28 height 12
click at [1129, 240] on link "Download" at bounding box center [1117, 249] width 64 height 22
click at [996, 445] on div "Report Runs Export of users learning history against learning resources. Run wi…" at bounding box center [995, 339] width 603 height 548
drag, startPoint x: 64, startPoint y: 64, endPoint x: 82, endPoint y: 69, distance: 18.7
click at [64, 64] on div "Dashboard" at bounding box center [58, 63] width 56 height 16
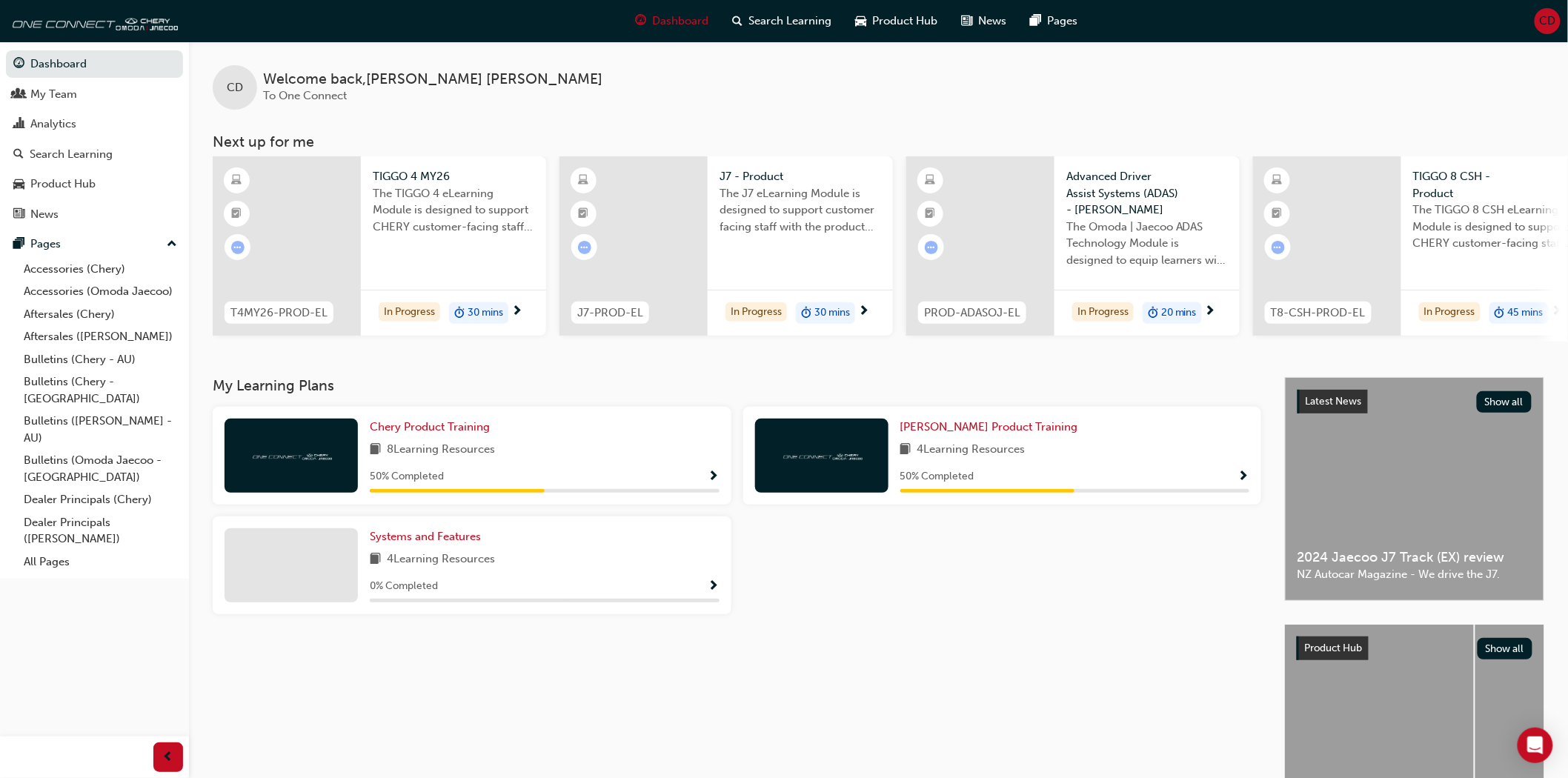
click at [1078, 603] on div "Chery Product Training 8 Learning Resources 50 % Completed Omoda Jaecoo Product…" at bounding box center [737, 516] width 1060 height 220
